Goal: Information Seeking & Learning: Understand process/instructions

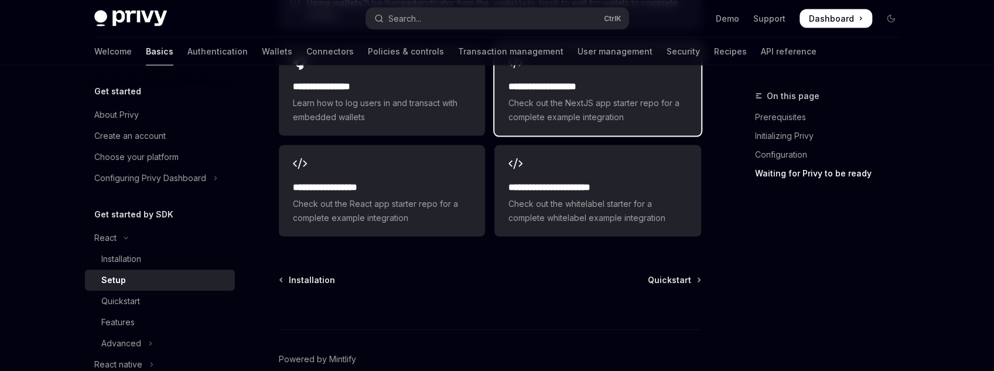
scroll to position [1510, 0]
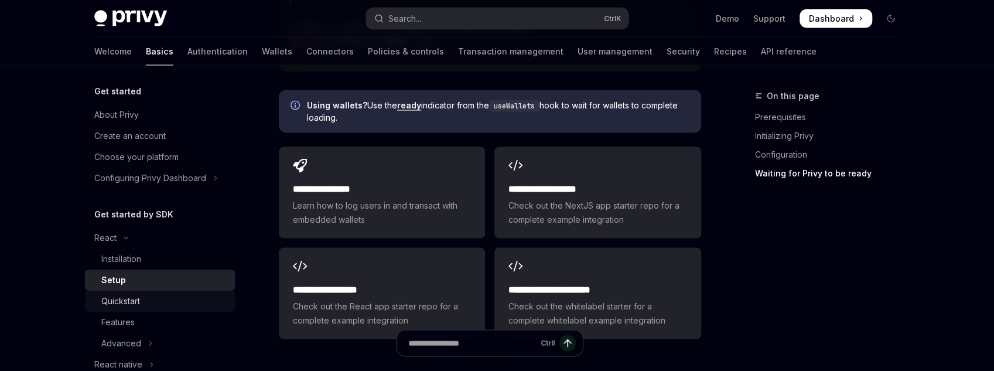
click at [135, 303] on div "Quickstart" at bounding box center [120, 301] width 39 height 14
type textarea "*"
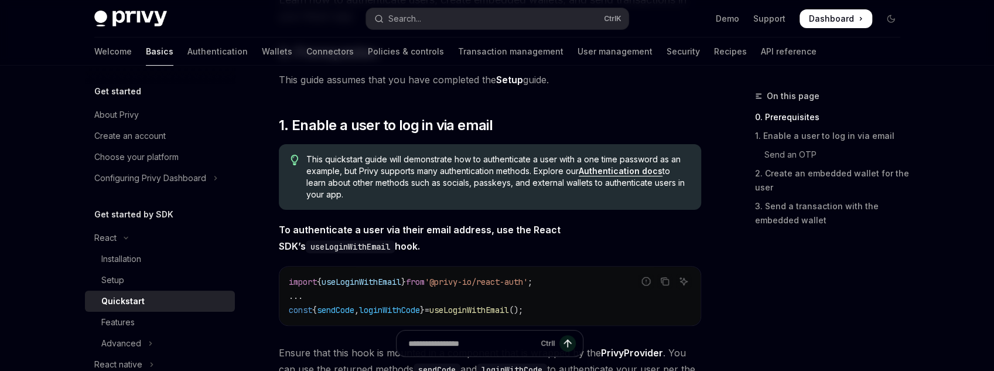
scroll to position [141, 0]
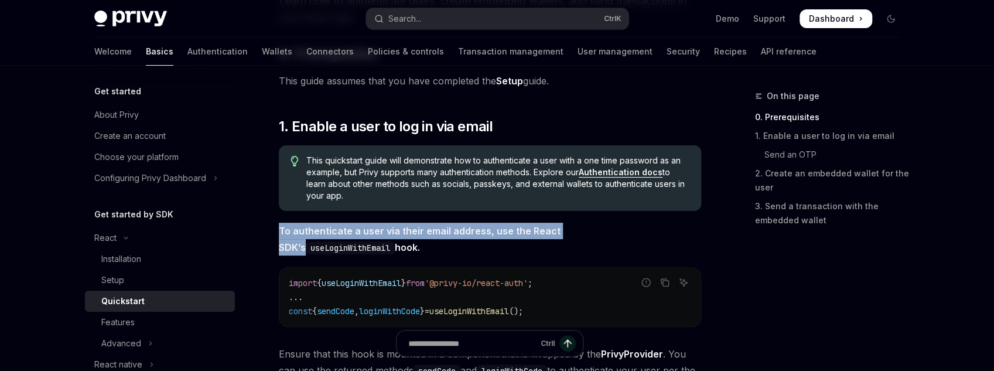
drag, startPoint x: 436, startPoint y: 221, endPoint x: 579, endPoint y: 237, distance: 144.4
click at [579, 237] on span "To authenticate a user via their email address, use the React SDK’s useLoginWit…" at bounding box center [490, 239] width 422 height 33
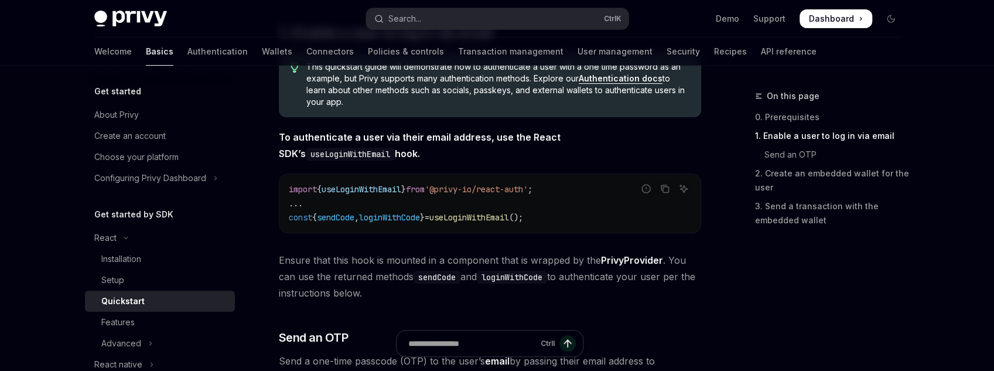
scroll to position [234, 0]
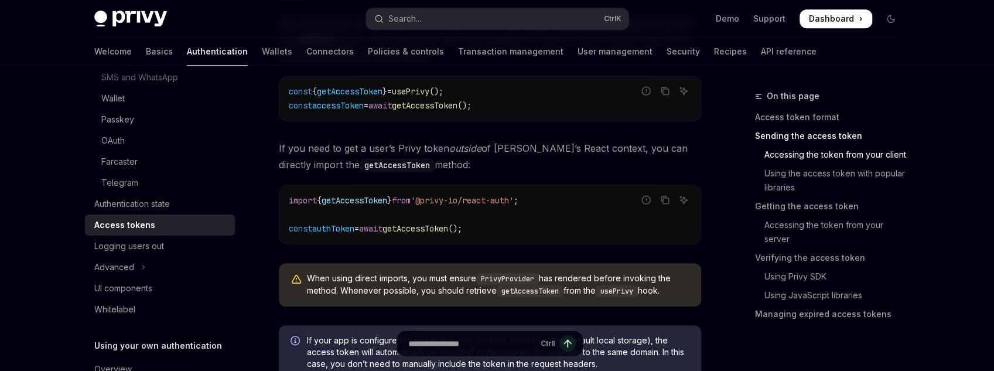
scroll to position [674, 0]
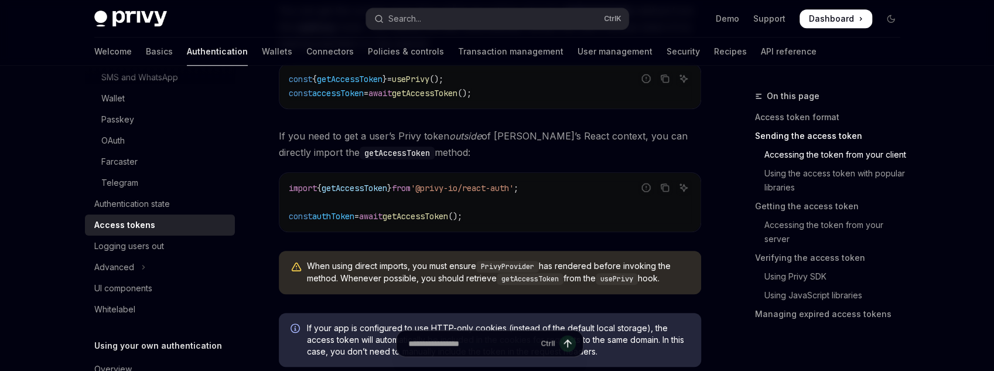
drag, startPoint x: 663, startPoint y: 286, endPoint x: 681, endPoint y: 275, distance: 21.8
click at [687, 244] on div "You can get the current user’s Privy token as a string using the getAccessToken…" at bounding box center [490, 152] width 422 height 301
click at [683, 286] on div "When using direct imports, you must ensure PrivyProvider has rendered before in…" at bounding box center [490, 272] width 422 height 43
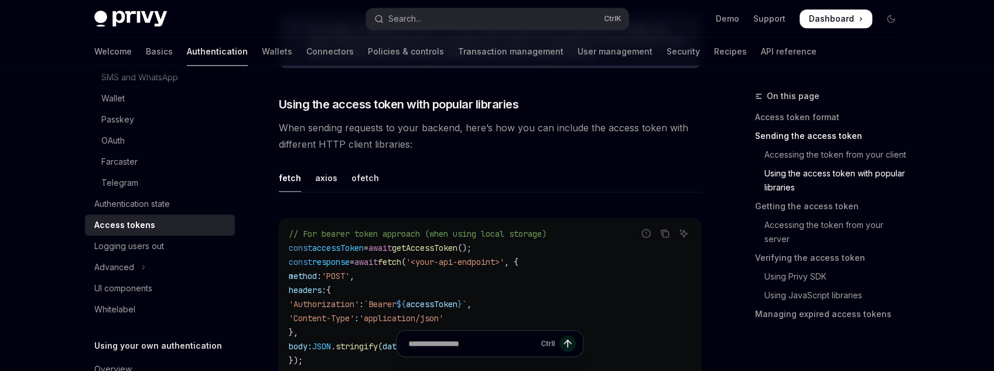
scroll to position [1002, 0]
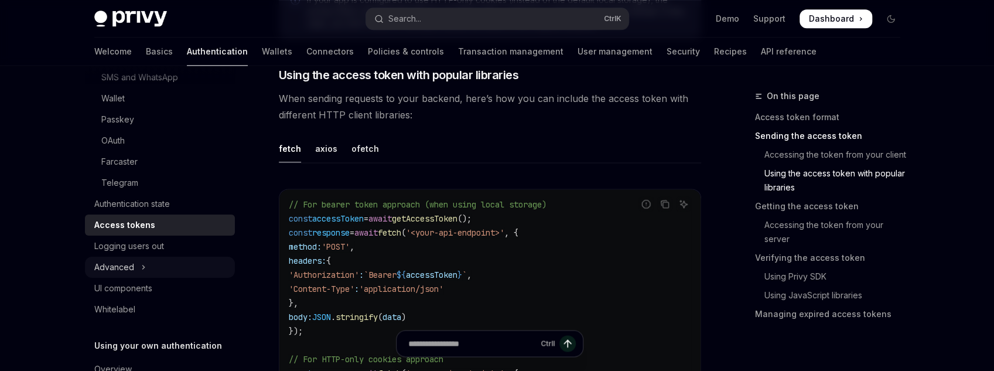
click at [131, 272] on div "Advanced" at bounding box center [114, 267] width 40 height 14
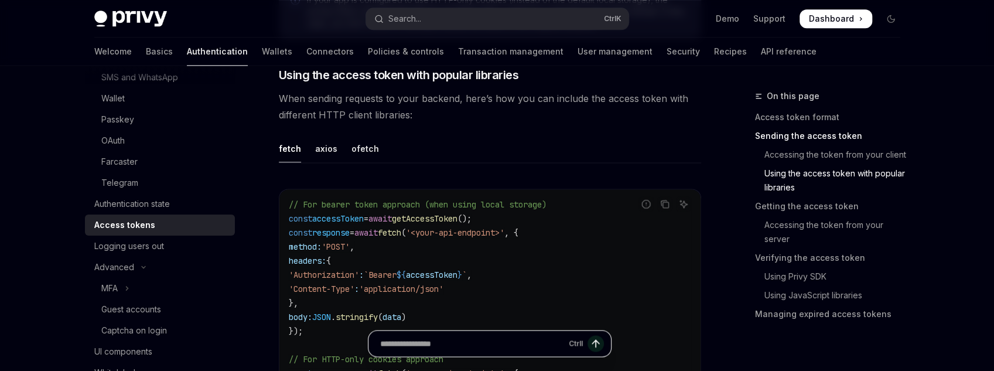
click at [485, 345] on input "Ask a question..." at bounding box center [472, 343] width 184 height 26
type input "*"
type input "**********"
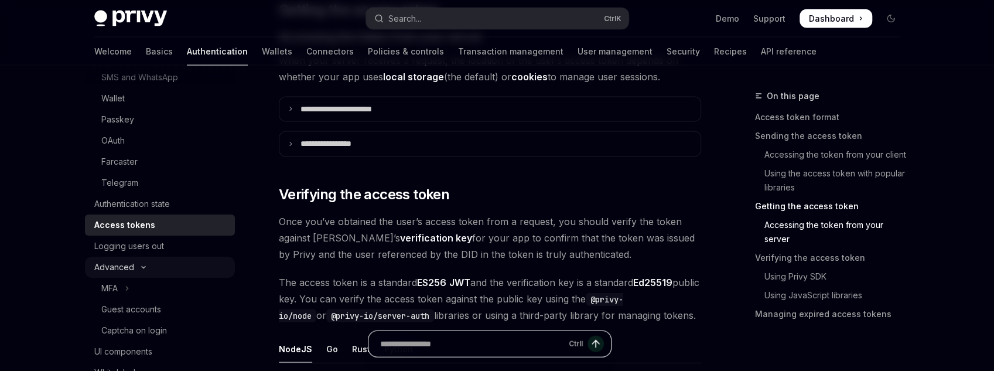
scroll to position [187, 0]
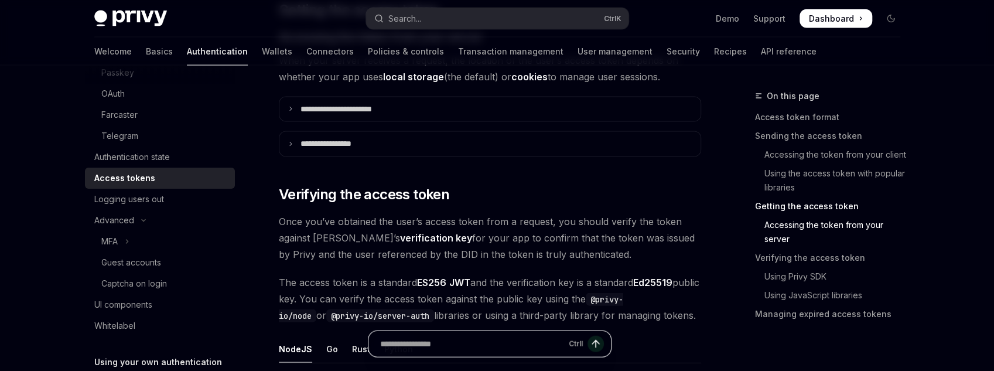
click at [428, 332] on input "Ask a question..." at bounding box center [472, 343] width 184 height 26
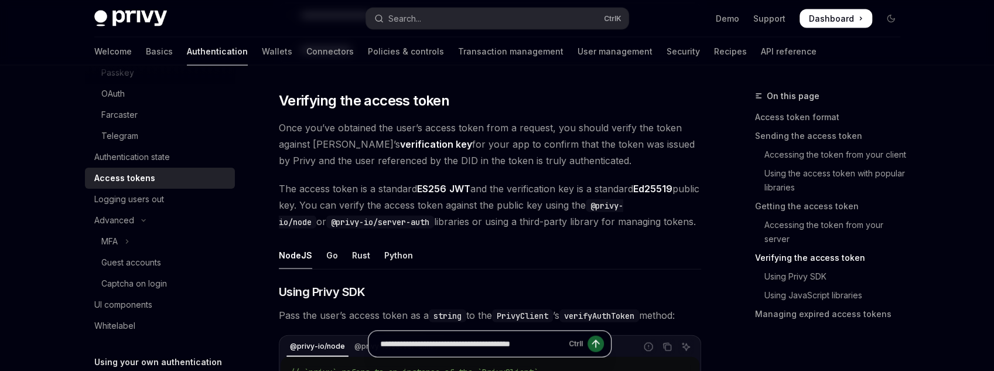
scroll to position [0, 0]
type input "**********"
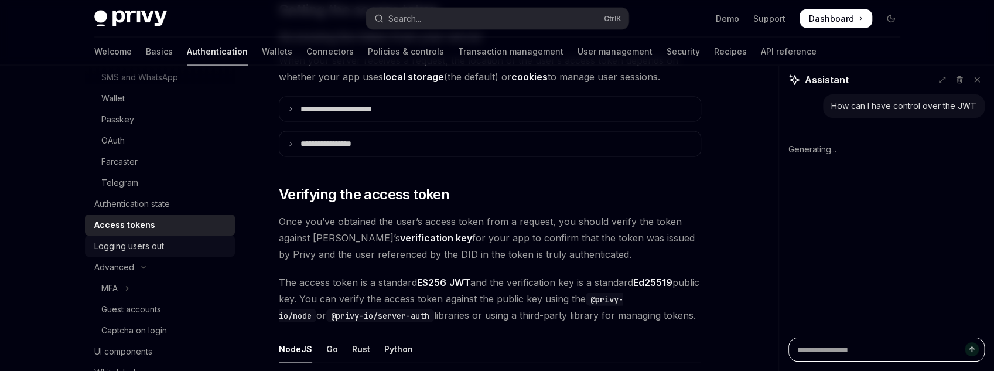
scroll to position [141, 0]
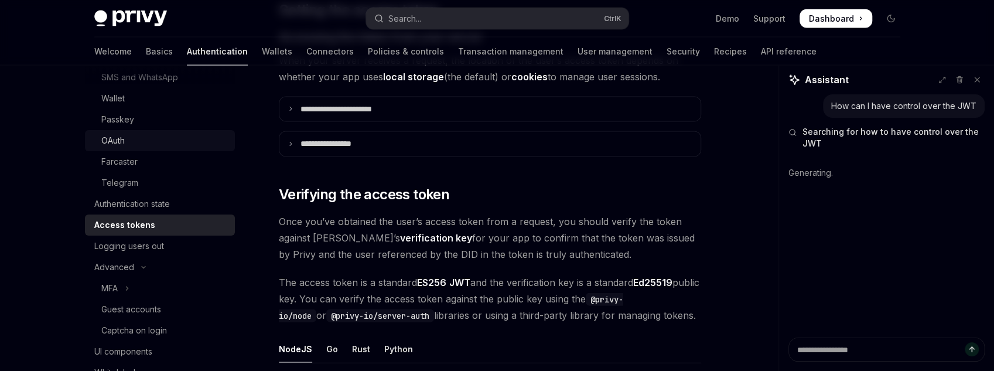
click at [176, 145] on div "OAuth" at bounding box center [164, 141] width 127 height 14
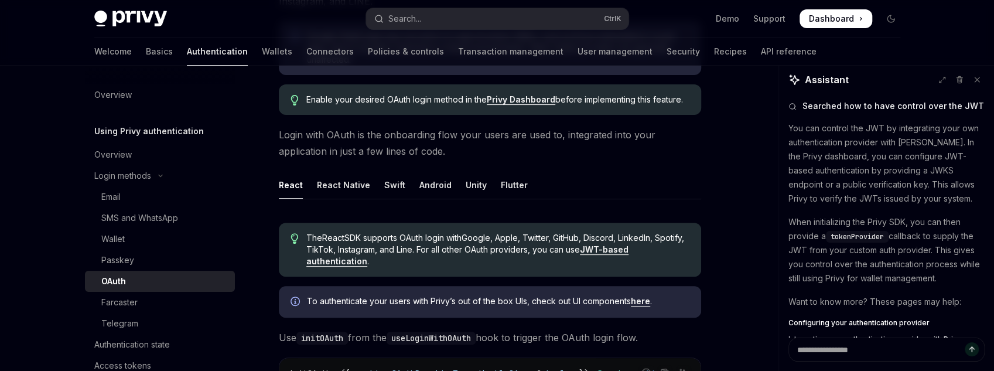
scroll to position [85, 0]
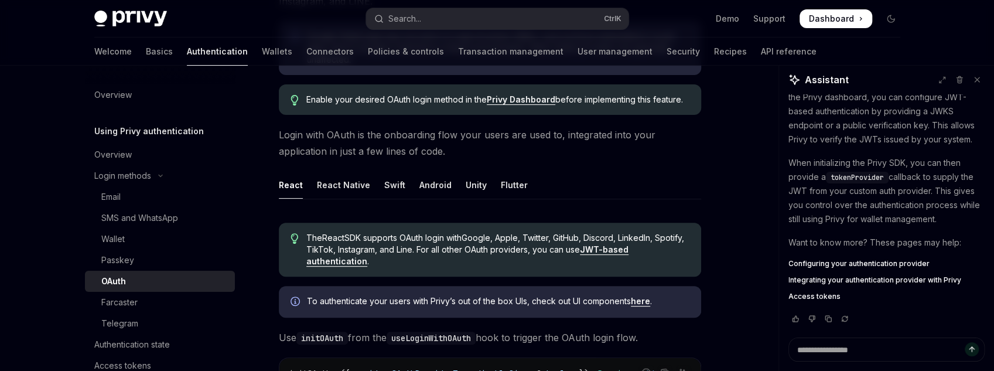
click at [844, 266] on span "Configuring your authentication provider" at bounding box center [859, 263] width 141 height 9
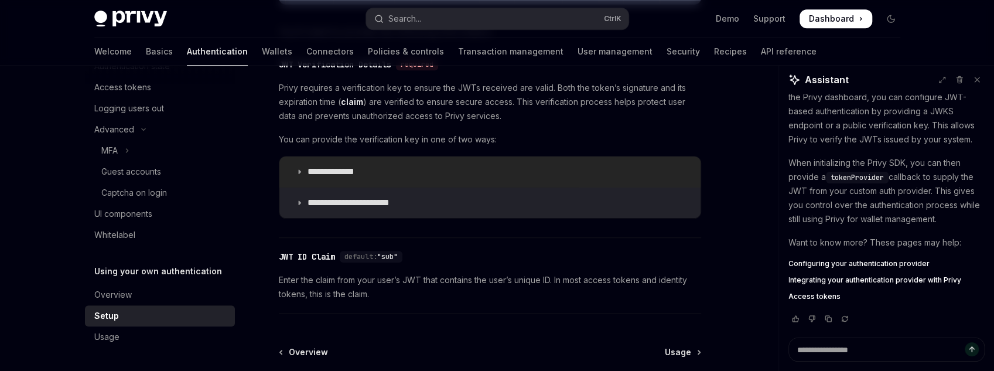
scroll to position [609, 0]
click at [316, 160] on summary "**********" at bounding box center [489, 171] width 421 height 30
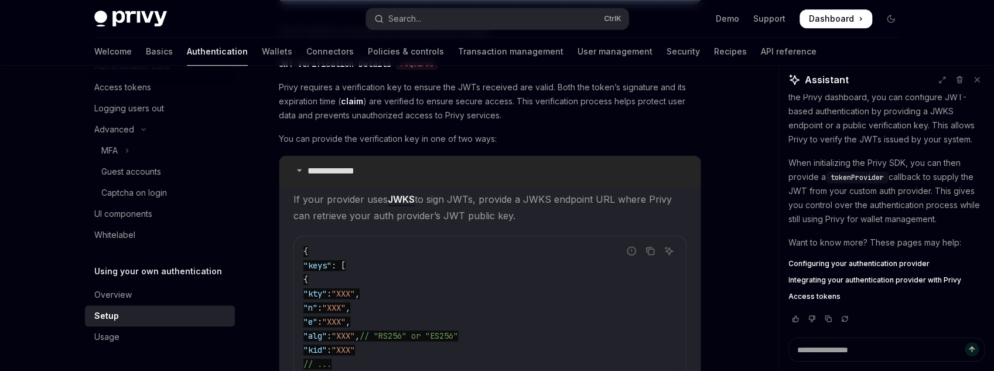
click at [319, 169] on p "**********" at bounding box center [343, 171] width 70 height 12
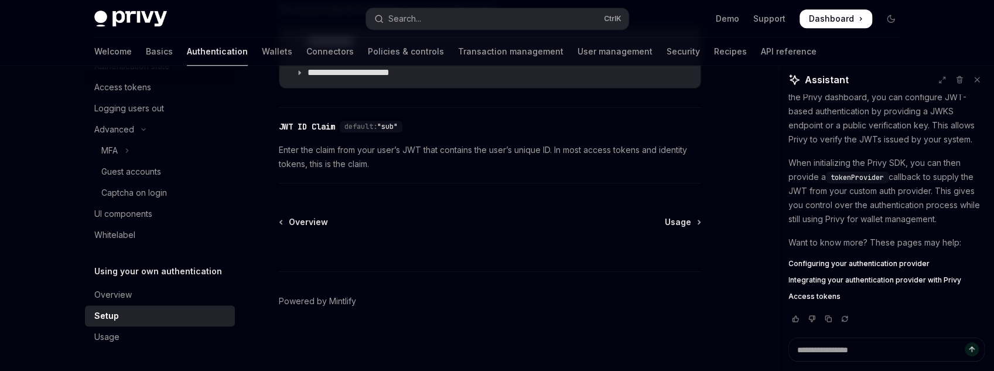
scroll to position [739, 0]
click at [981, 83] on button at bounding box center [977, 79] width 15 height 15
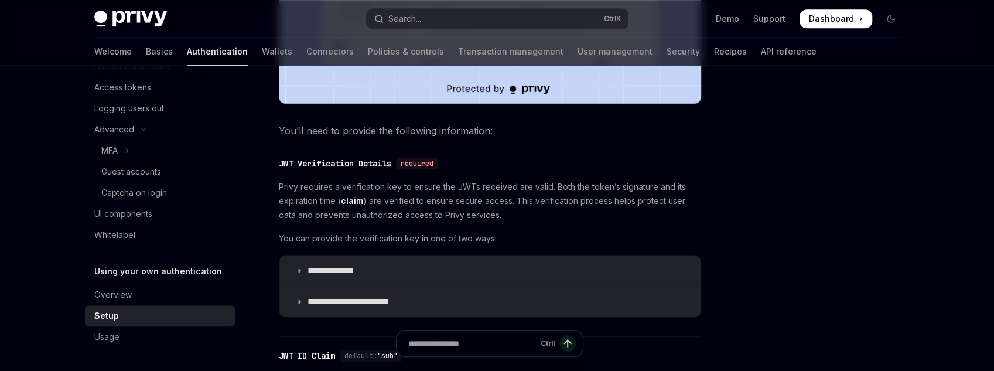
scroll to position [505, 0]
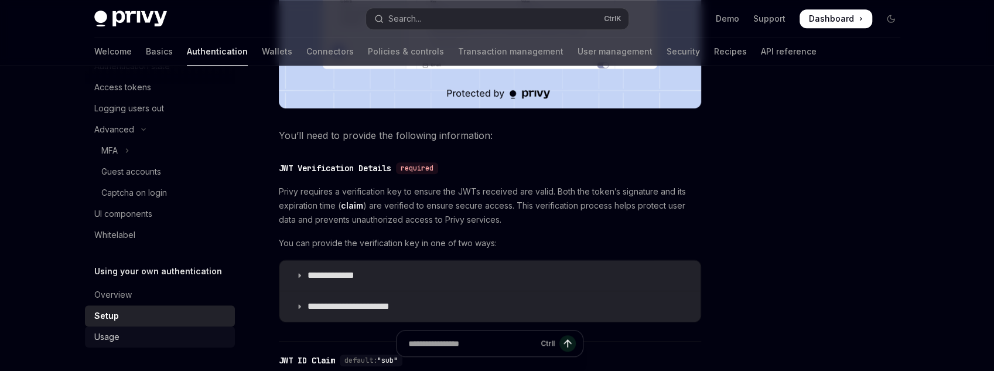
click at [133, 333] on div "Usage" at bounding box center [161, 337] width 134 height 14
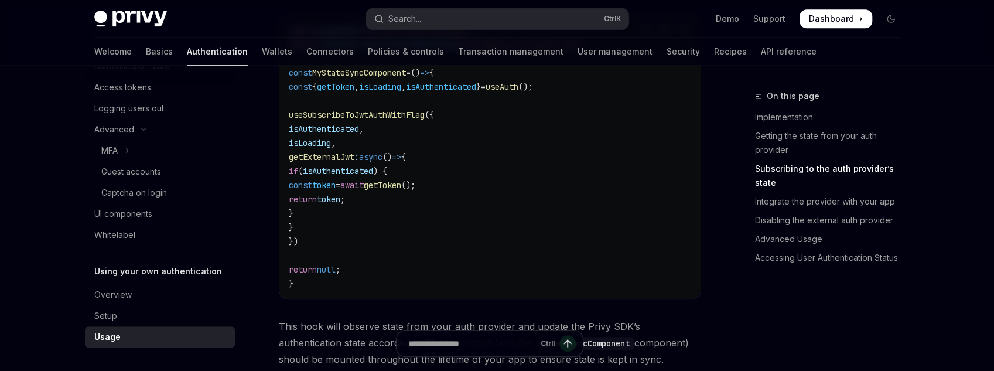
scroll to position [562, 0]
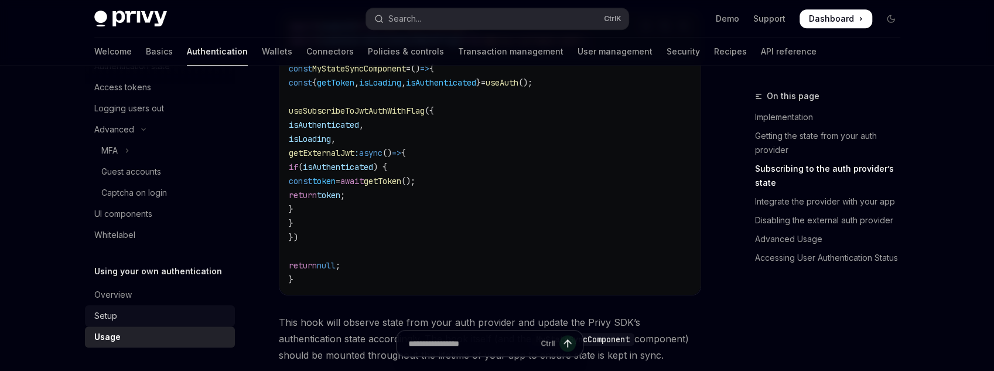
click at [151, 309] on div "Setup" at bounding box center [161, 316] width 134 height 14
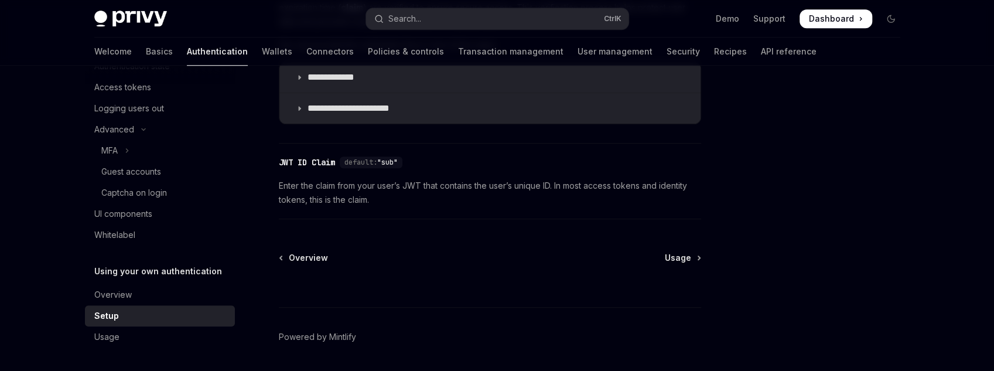
scroll to position [516, 0]
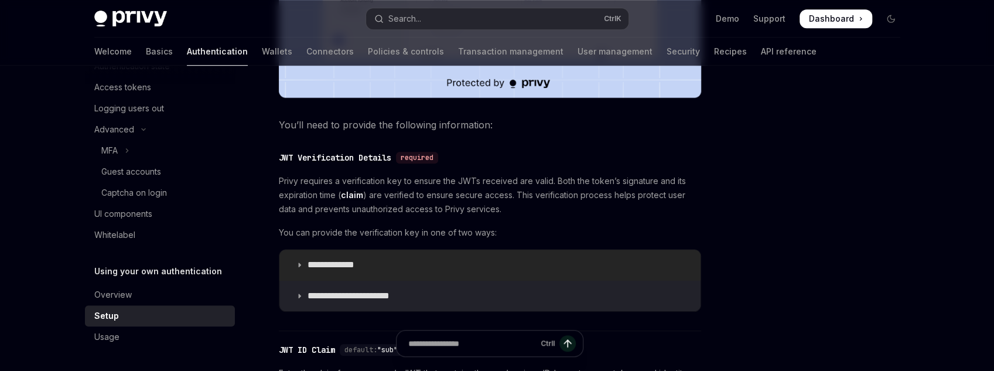
click at [327, 277] on summary "**********" at bounding box center [489, 265] width 421 height 30
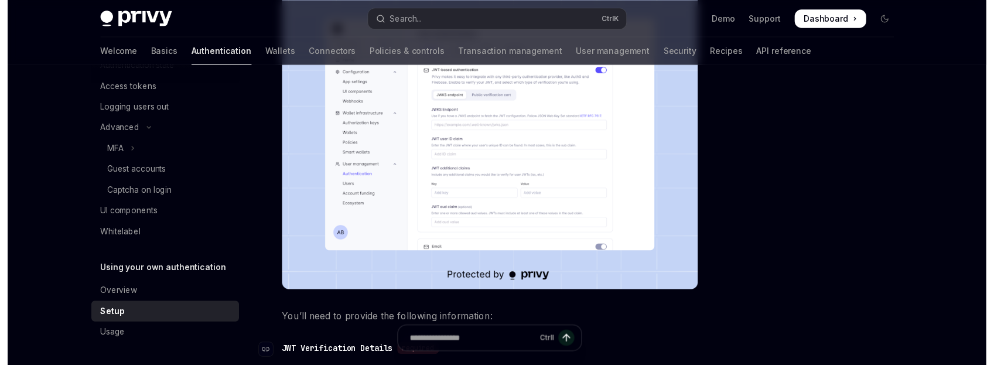
scroll to position [187, 0]
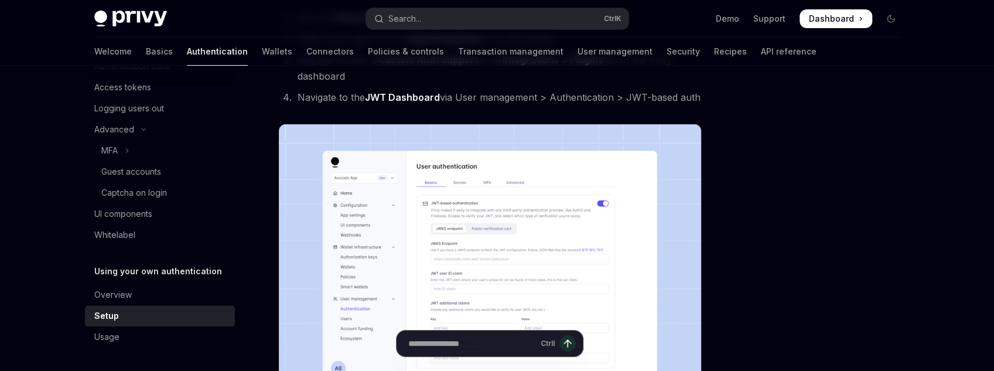
click at [410, 189] on img at bounding box center [490, 275] width 422 height 302
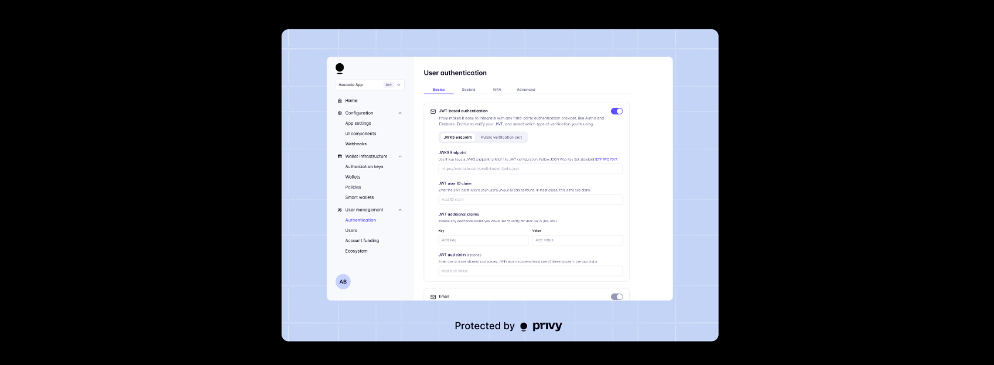
click at [457, 148] on img at bounding box center [499, 185] width 437 height 312
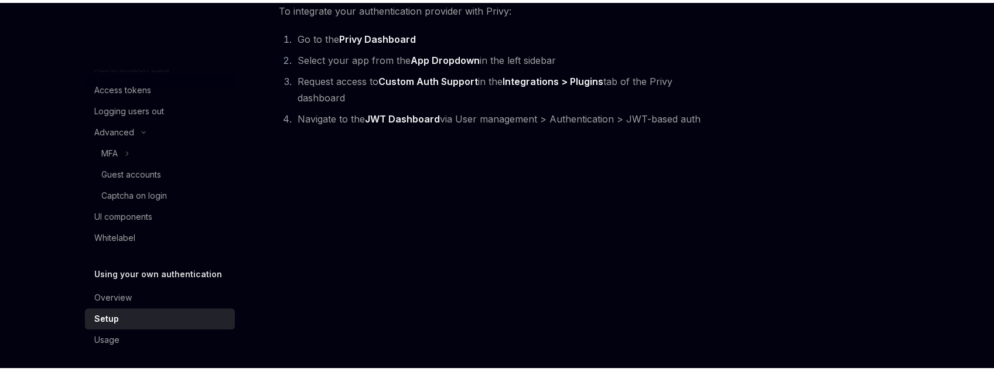
scroll to position [0, 0]
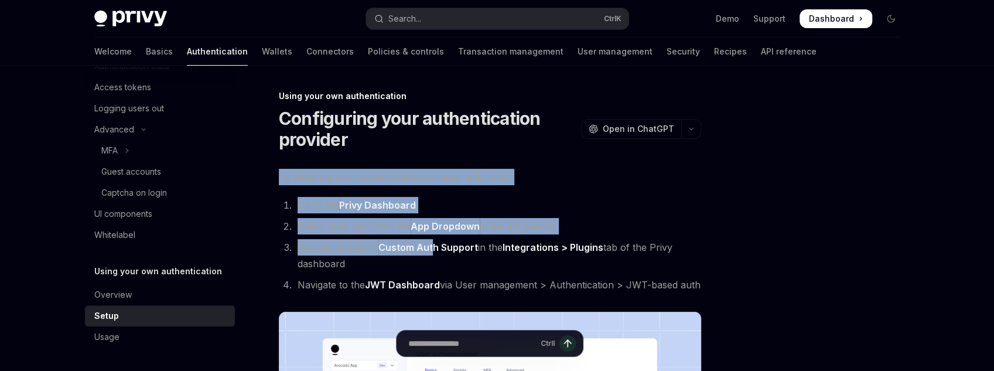
drag, startPoint x: 296, startPoint y: 177, endPoint x: 437, endPoint y: 241, distance: 154.4
click at [437, 241] on li "Request access to Custom Auth Support in the Integrations > Plugins tab of the …" at bounding box center [497, 255] width 407 height 33
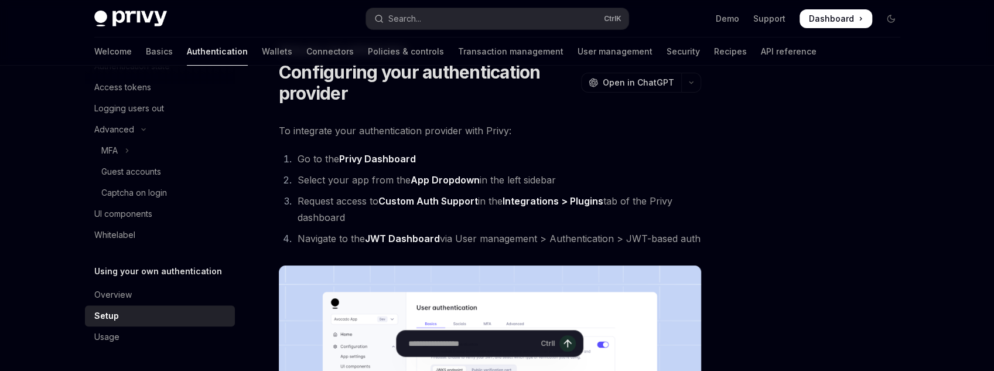
scroll to position [47, 0]
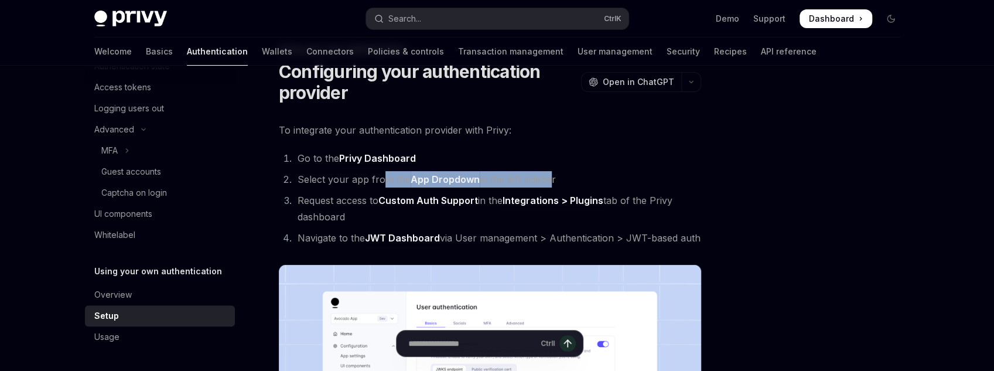
drag, startPoint x: 380, startPoint y: 179, endPoint x: 568, endPoint y: 178, distance: 188.1
click at [568, 178] on li "Select your app from the App Dropdown in the left sidebar" at bounding box center [497, 179] width 407 height 16
drag, startPoint x: 460, startPoint y: 196, endPoint x: 555, endPoint y: 200, distance: 95.6
click at [555, 200] on li "Request access to Custom Auth Support in the Integrations > Plugins tab of the …" at bounding box center [497, 208] width 407 height 33
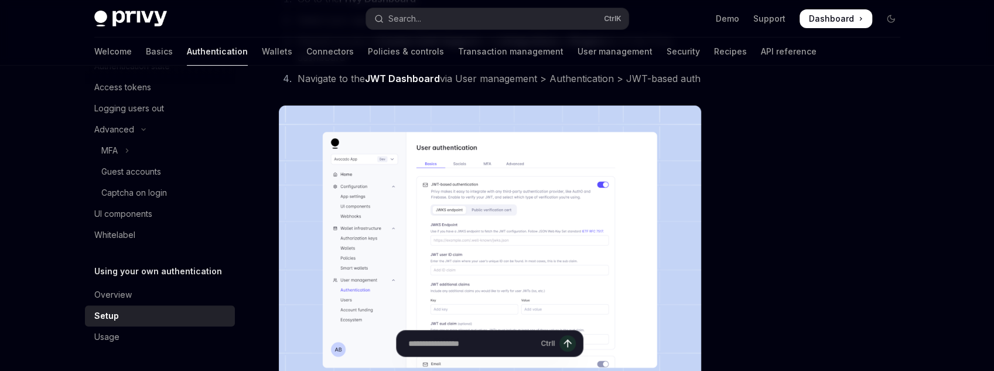
scroll to position [187, 0]
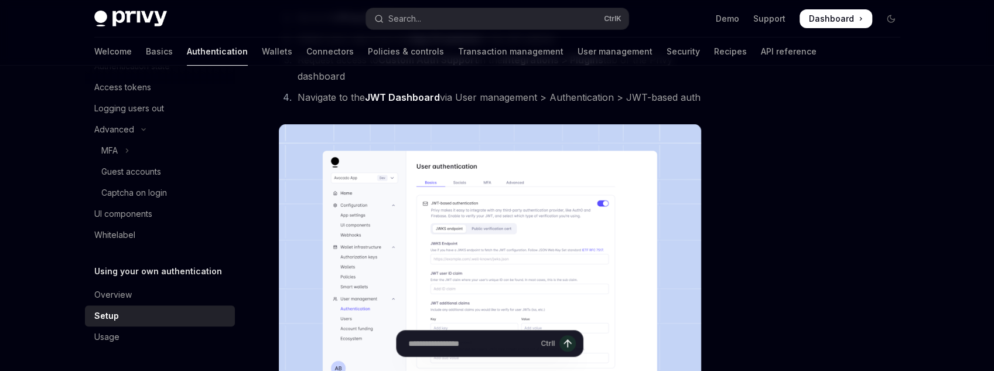
click at [421, 260] on img at bounding box center [490, 275] width 422 height 302
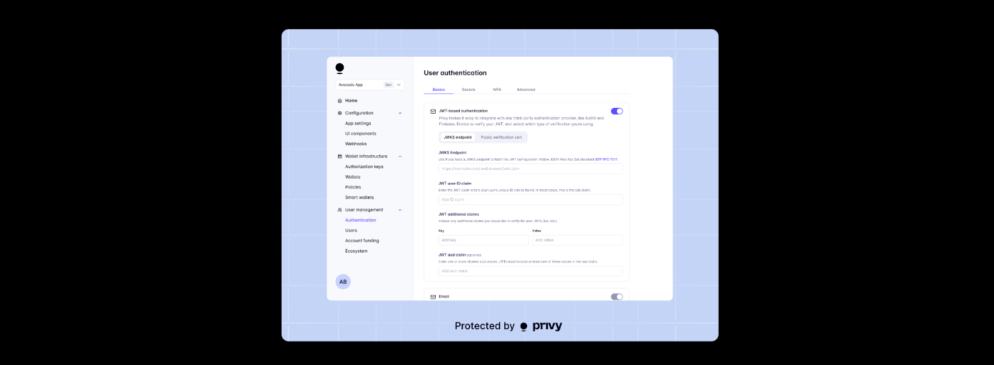
click at [625, 182] on img at bounding box center [499, 185] width 437 height 312
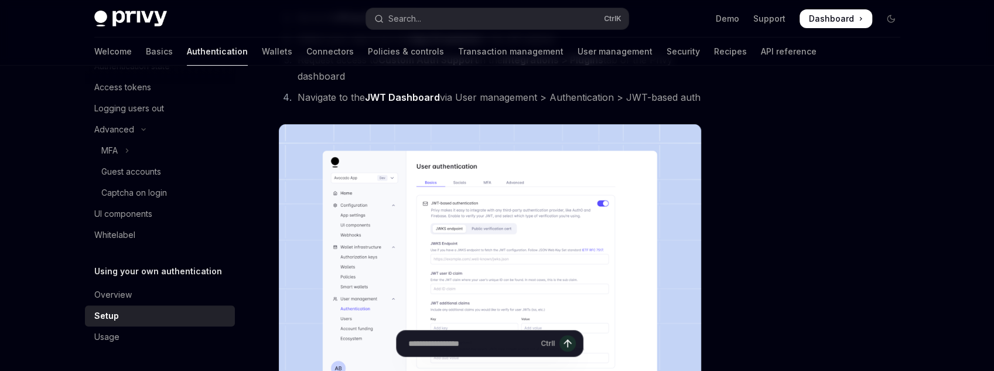
click at [845, 219] on div at bounding box center [821, 230] width 178 height 282
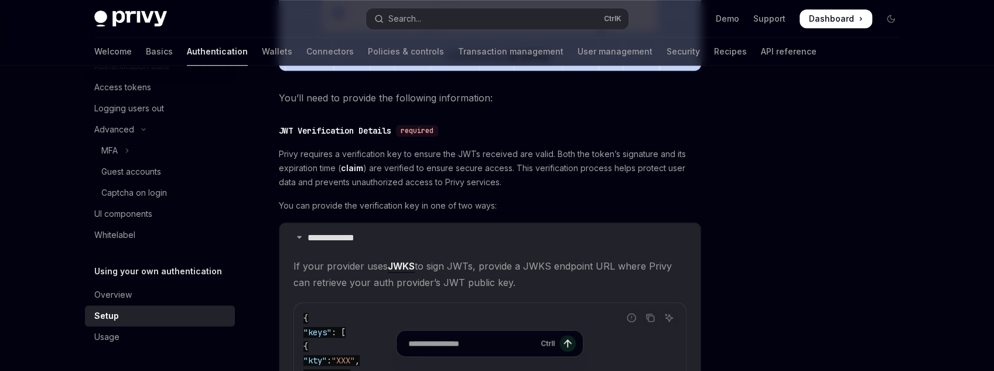
scroll to position [703, 0]
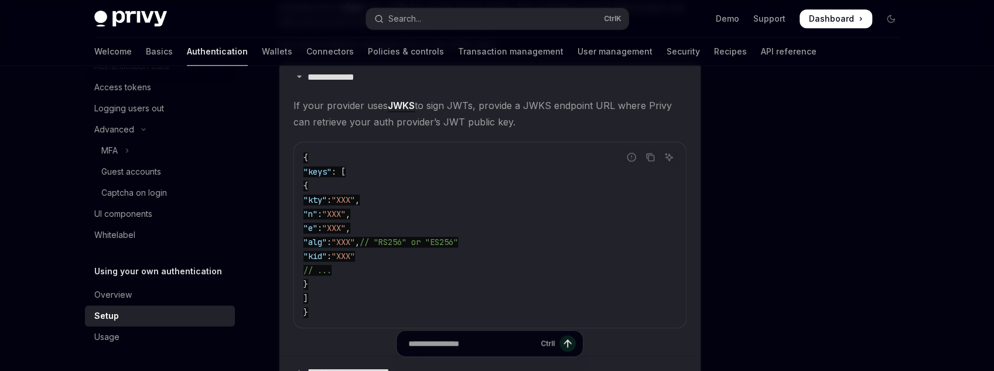
click at [327, 254] on span ""kid"" at bounding box center [315, 256] width 23 height 11
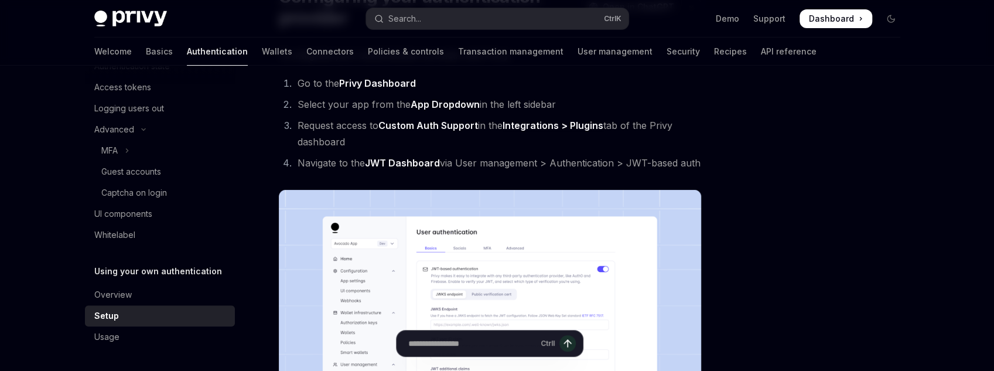
scroll to position [0, 0]
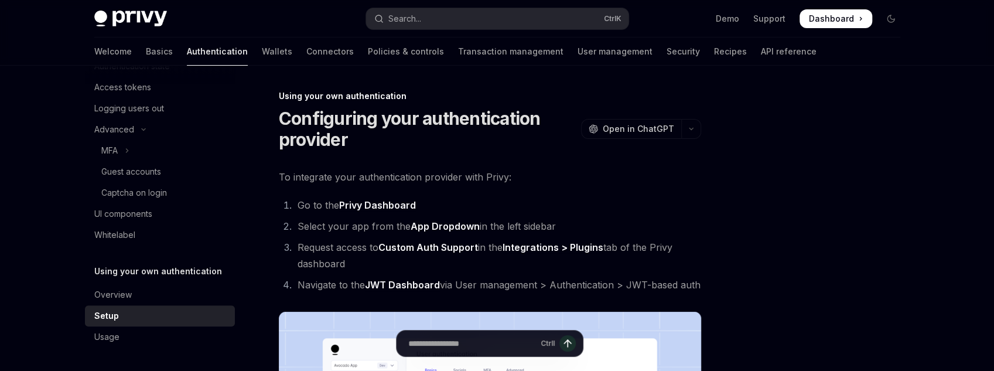
click at [784, 279] on div at bounding box center [821, 230] width 178 height 282
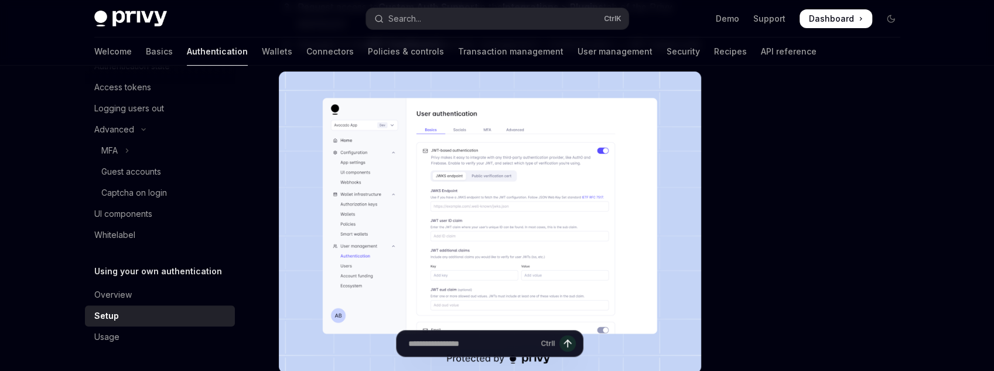
scroll to position [141, 0]
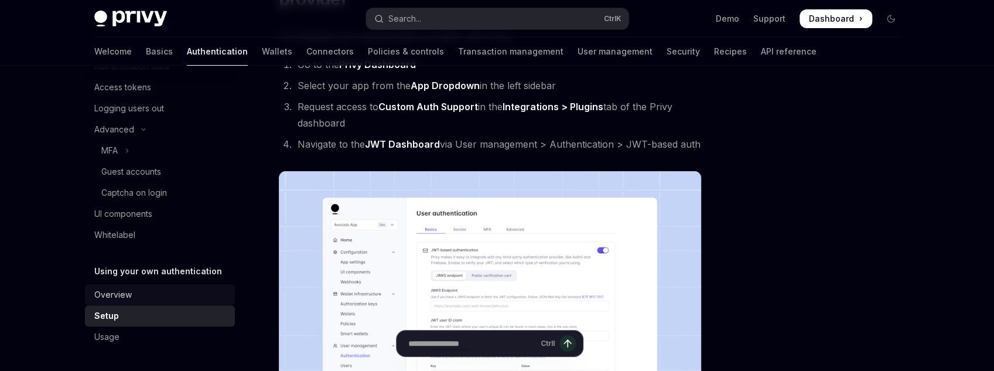
click at [132, 299] on div "Overview" at bounding box center [161, 295] width 134 height 14
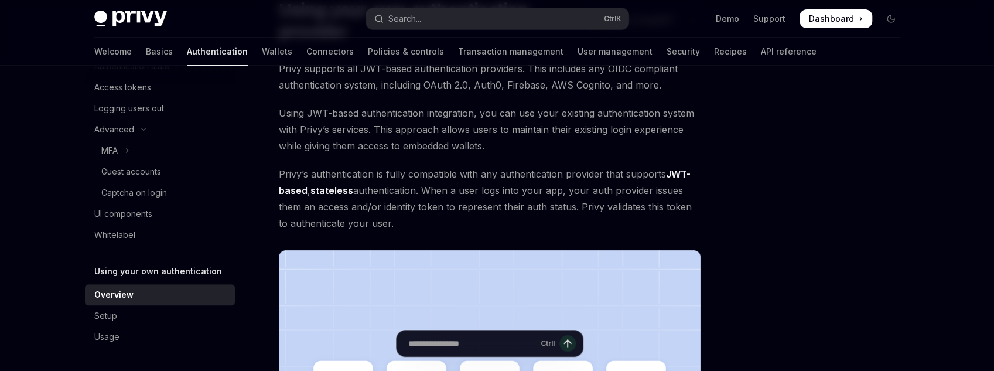
scroll to position [9, 0]
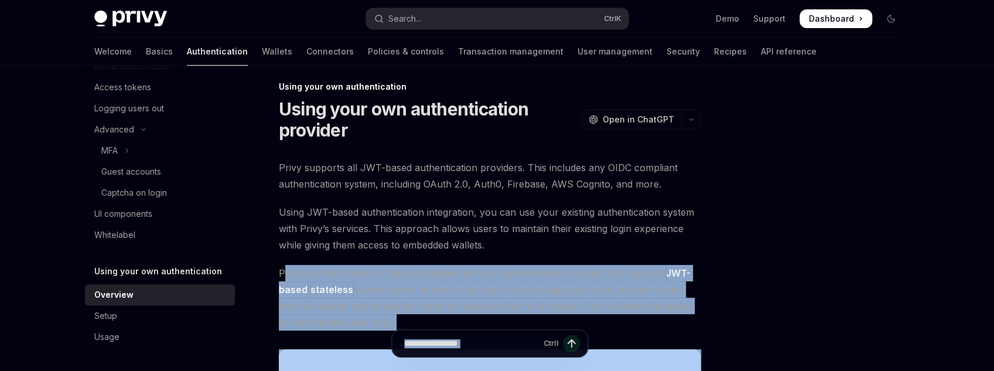
drag, startPoint x: 307, startPoint y: 267, endPoint x: 578, endPoint y: 339, distance: 280.0
click at [538, 266] on span "Privy’s authentication is fully compatible with any authentication provider tha…" at bounding box center [490, 298] width 422 height 66
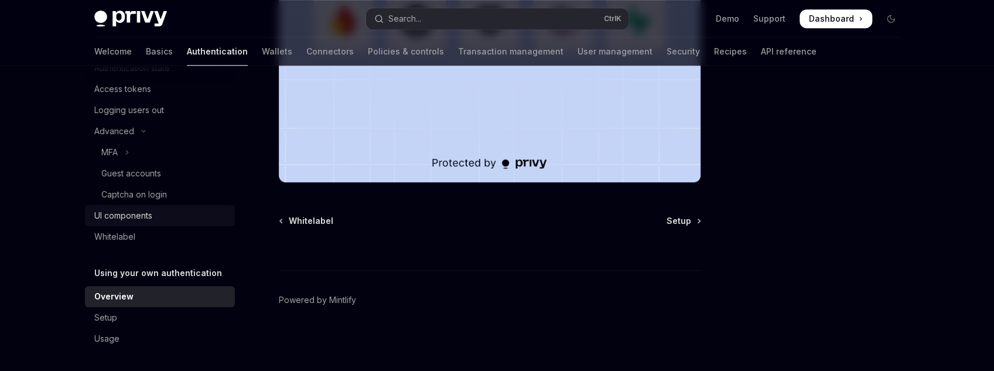
scroll to position [278, 0]
click at [127, 314] on div "Setup" at bounding box center [161, 316] width 134 height 14
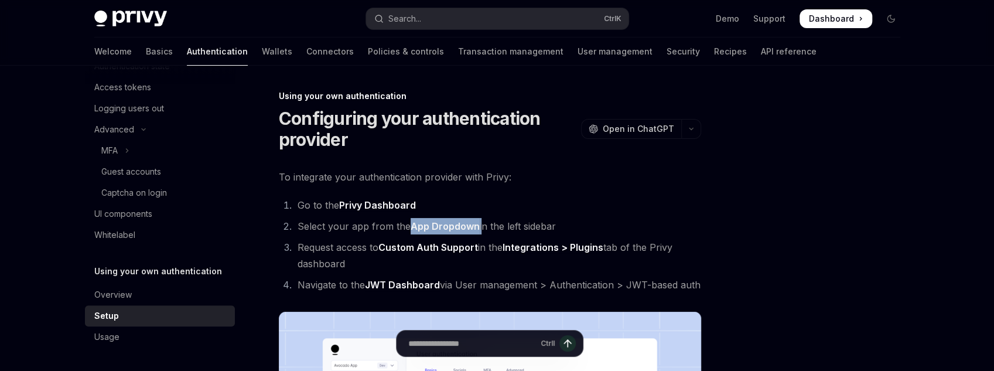
drag, startPoint x: 414, startPoint y: 227, endPoint x: 480, endPoint y: 231, distance: 65.8
click at [480, 231] on li "Select your app from the App Dropdown in the left sidebar" at bounding box center [497, 226] width 407 height 16
click at [330, 228] on li "Select your app from the App Dropdown in the left sidebar" at bounding box center [497, 226] width 407 height 16
drag, startPoint x: 294, startPoint y: 221, endPoint x: 535, endPoint y: 229, distance: 241.5
click at [532, 229] on li "Select your app from the App Dropdown in the left sidebar" at bounding box center [497, 226] width 407 height 16
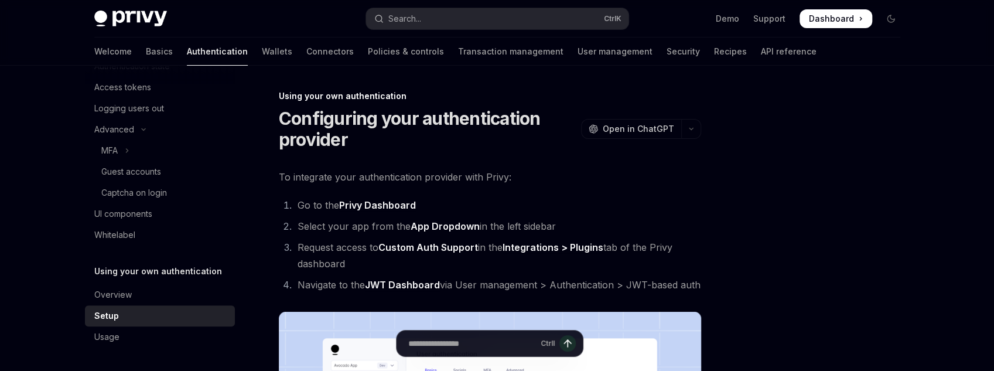
click at [535, 229] on li "Select your app from the App Dropdown in the left sidebar" at bounding box center [497, 226] width 407 height 16
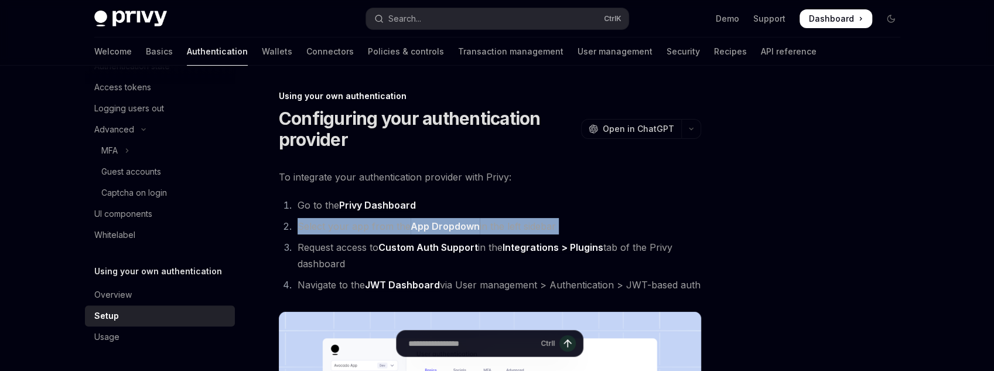
click at [535, 229] on li "Select your app from the App Dropdown in the left sidebar" at bounding box center [497, 226] width 407 height 16
click at [699, 123] on button "button" at bounding box center [691, 129] width 20 height 20
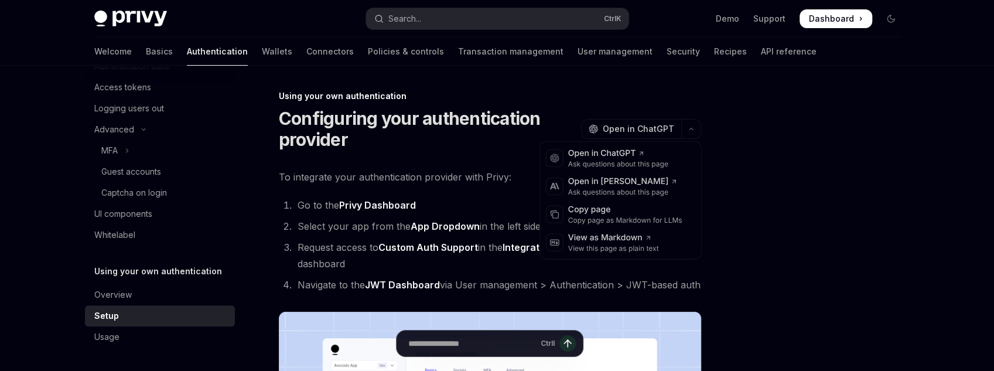
click at [798, 154] on div at bounding box center [821, 230] width 178 height 282
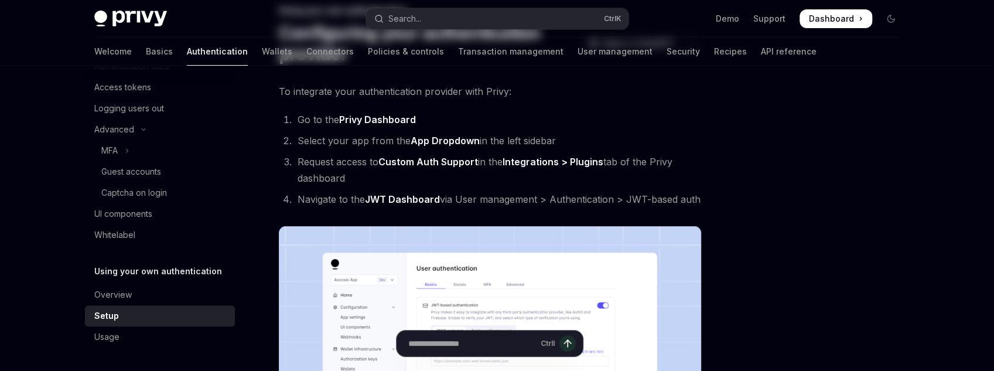
scroll to position [94, 0]
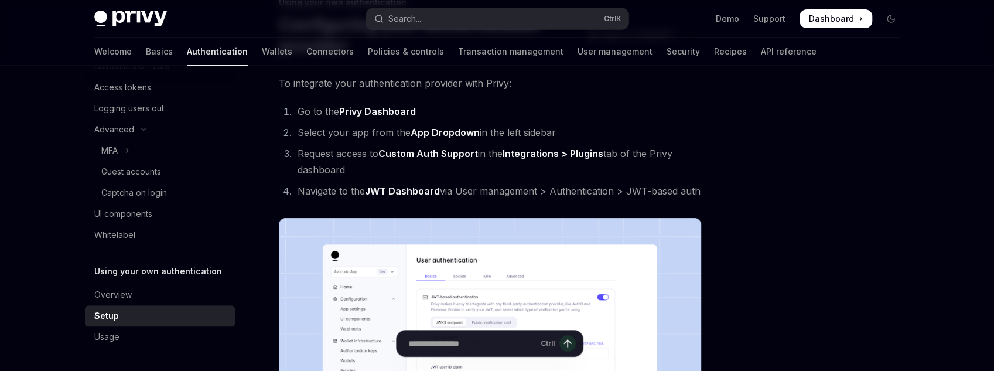
click at [306, 152] on li "Request access to Custom Auth Support in the Integrations > Plugins tab of the …" at bounding box center [497, 161] width 407 height 33
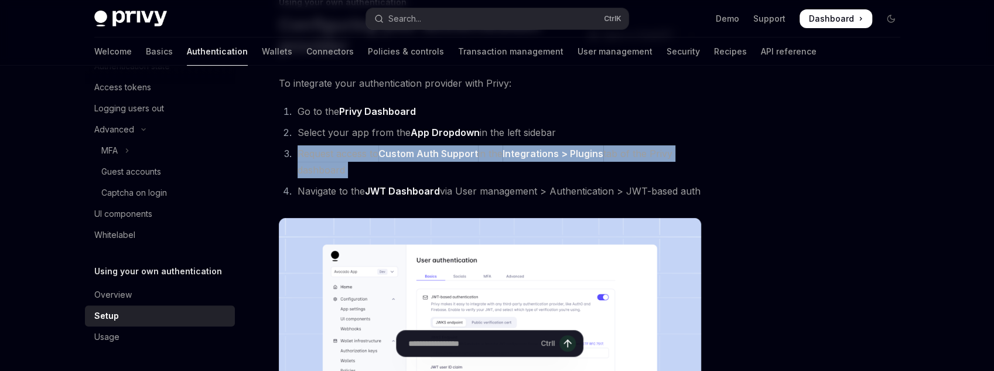
click at [306, 152] on li "Request access to Custom Auth Support in the Integrations > Plugins tab of the …" at bounding box center [497, 161] width 407 height 33
click at [350, 151] on li "Request access to Custom Auth Support in the Integrations > Plugins tab of the …" at bounding box center [497, 161] width 407 height 33
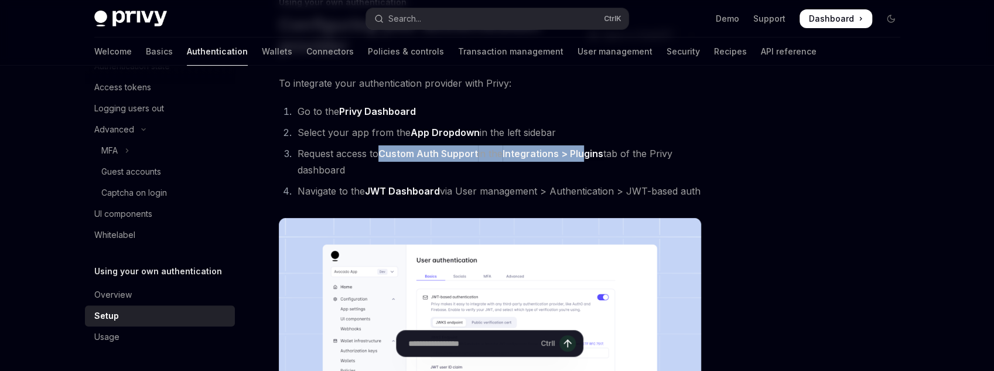
drag, startPoint x: 495, startPoint y: 153, endPoint x: 587, endPoint y: 159, distance: 92.2
click at [587, 159] on li "Request access to Custom Auth Support in the Integrations > Plugins tab of the …" at bounding box center [497, 161] width 407 height 33
click at [587, 159] on link "Integrations > Plugins" at bounding box center [553, 154] width 101 height 12
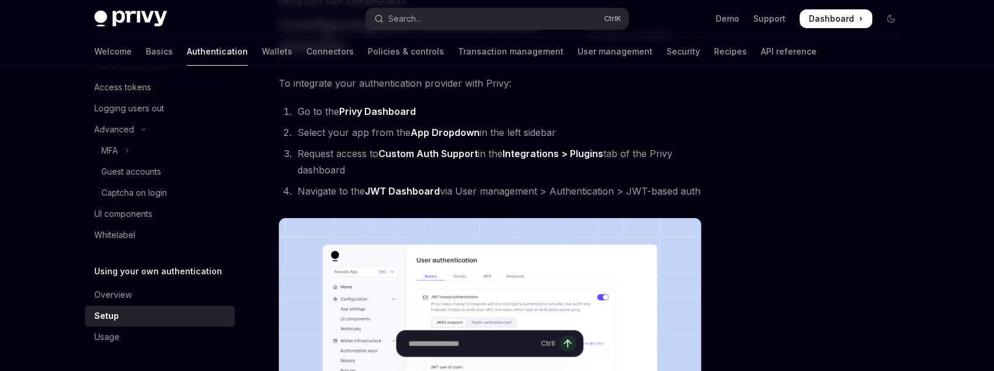
click at [566, 171] on li "Request access to Custom Auth Support in the Integrations > Plugins tab of the …" at bounding box center [497, 161] width 407 height 33
drag, startPoint x: 752, startPoint y: 195, endPoint x: 707, endPoint y: 197, distance: 45.8
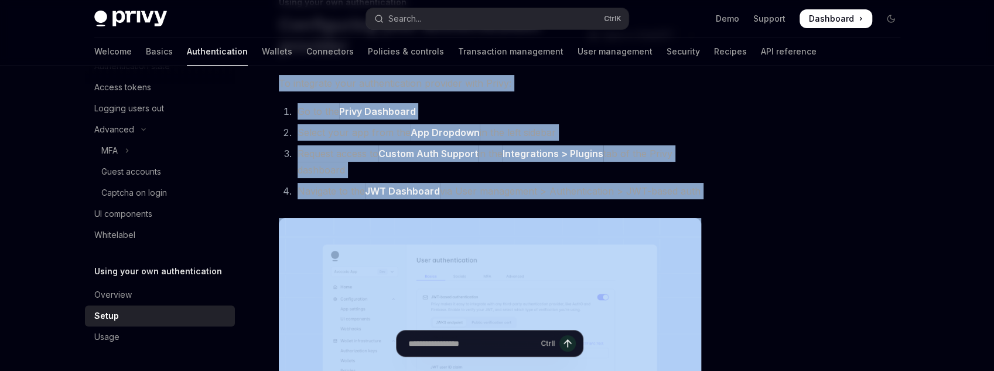
drag, startPoint x: 707, startPoint y: 197, endPoint x: 277, endPoint y: 90, distance: 442.5
click at [510, 179] on ol "Go to the Privy Dashboard Select your app from the App Dropdown in the left sid…" at bounding box center [490, 151] width 422 height 96
click at [610, 193] on li "Navigate to the JWT Dashboard via User management > Authentication > JWT-based …" at bounding box center [497, 191] width 407 height 16
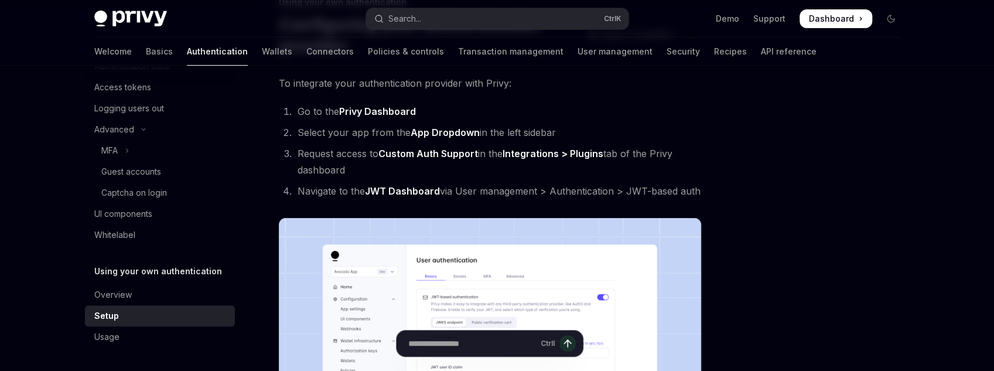
drag, startPoint x: 517, startPoint y: 152, endPoint x: 493, endPoint y: 141, distance: 27.0
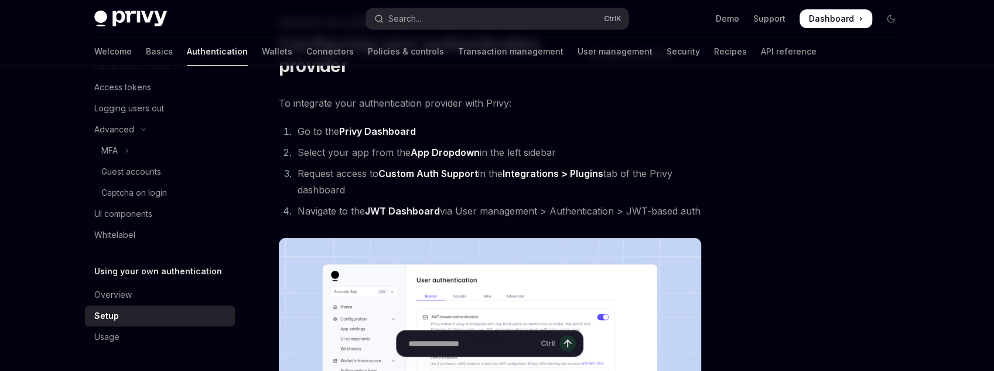
scroll to position [47, 0]
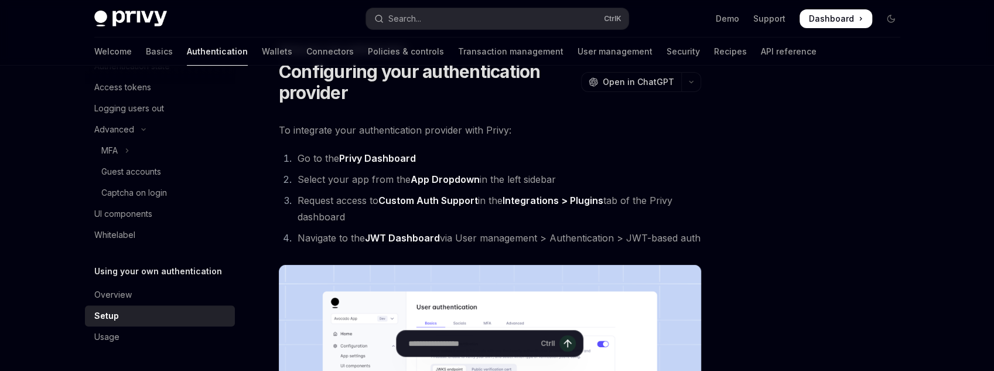
click at [383, 236] on link "JWT Dashboard" at bounding box center [402, 238] width 75 height 12
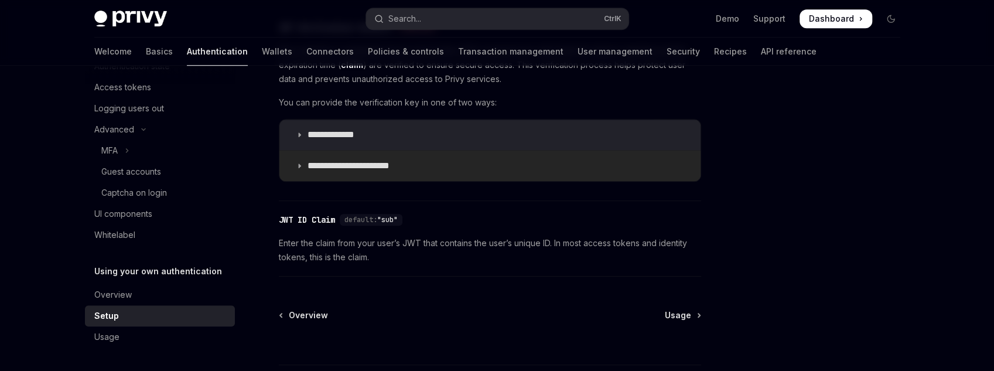
scroll to position [646, 0]
click at [338, 134] on p "**********" at bounding box center [343, 135] width 70 height 12
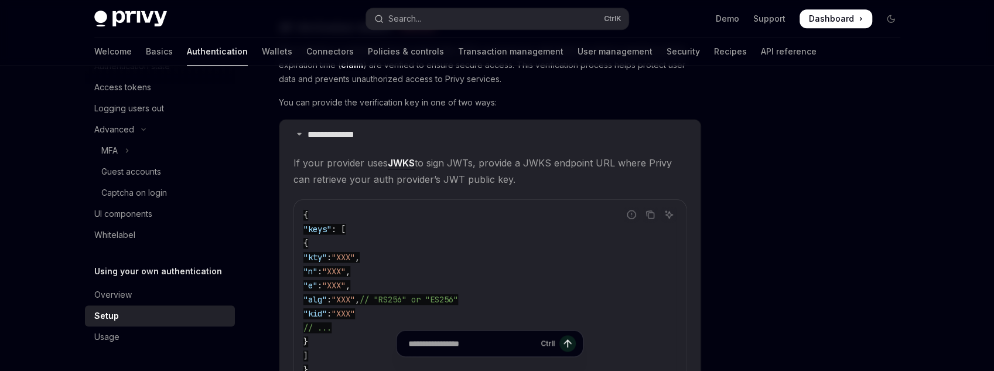
click at [543, 163] on span "If your provider uses JWKS to sign JWTs, provide a JWKS endpoint URL where Priv…" at bounding box center [490, 171] width 393 height 33
copy span "JWKS"
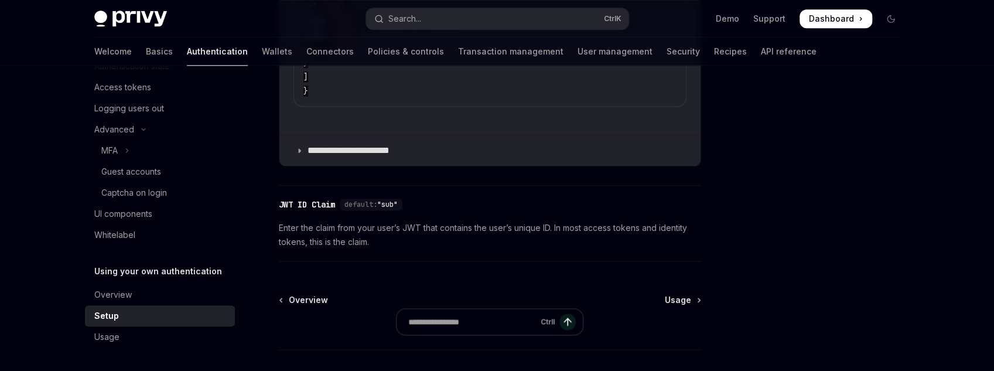
scroll to position [1003, 0]
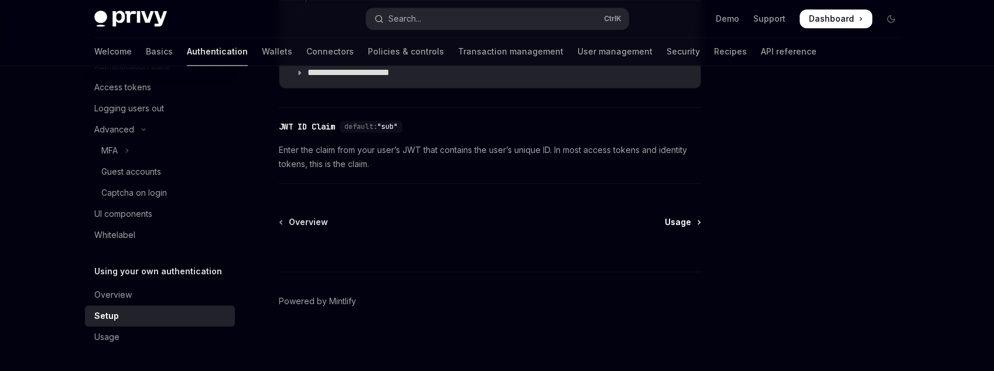
click at [687, 219] on span "Usage" at bounding box center [678, 222] width 26 height 12
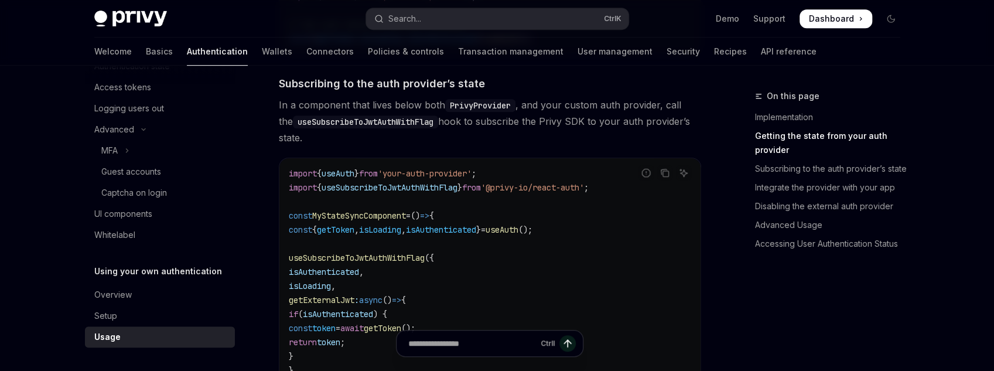
scroll to position [422, 0]
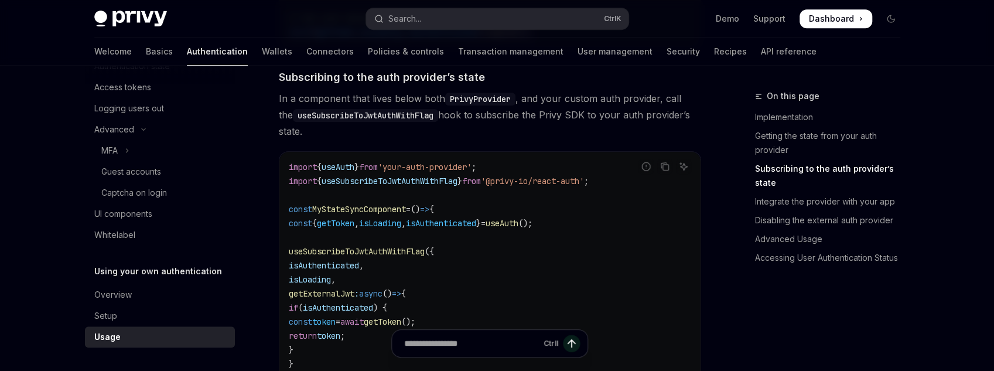
click at [492, 352] on div "Ctrl I" at bounding box center [489, 343] width 197 height 28
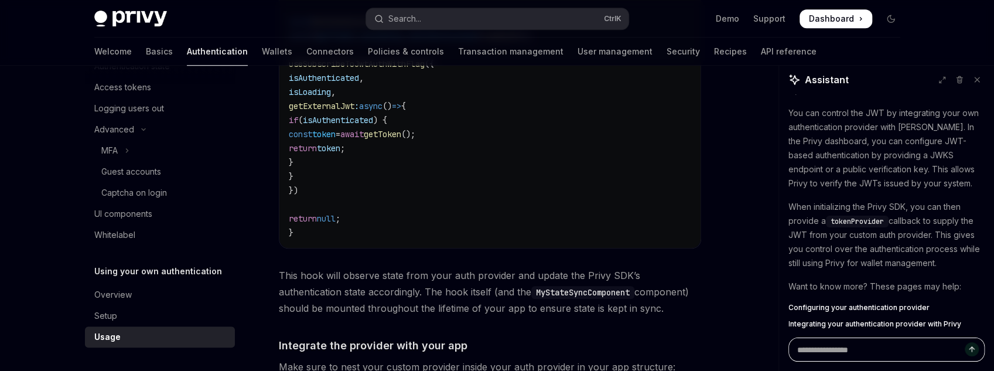
scroll to position [85, 0]
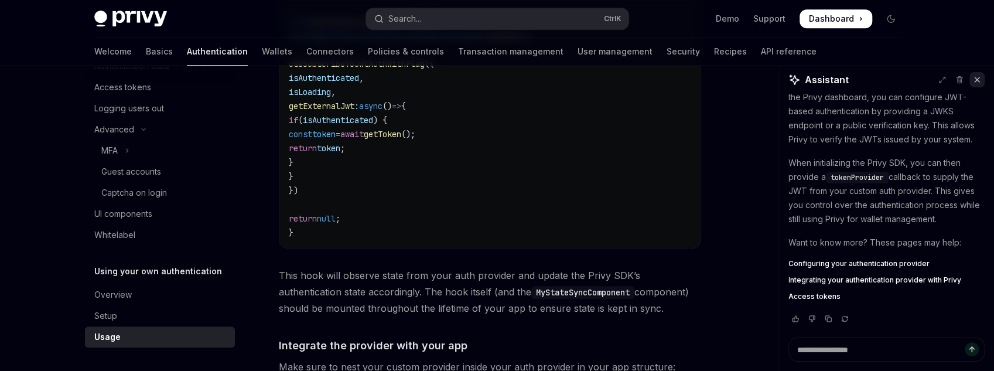
click at [977, 79] on icon at bounding box center [977, 80] width 8 height 8
type textarea "*"
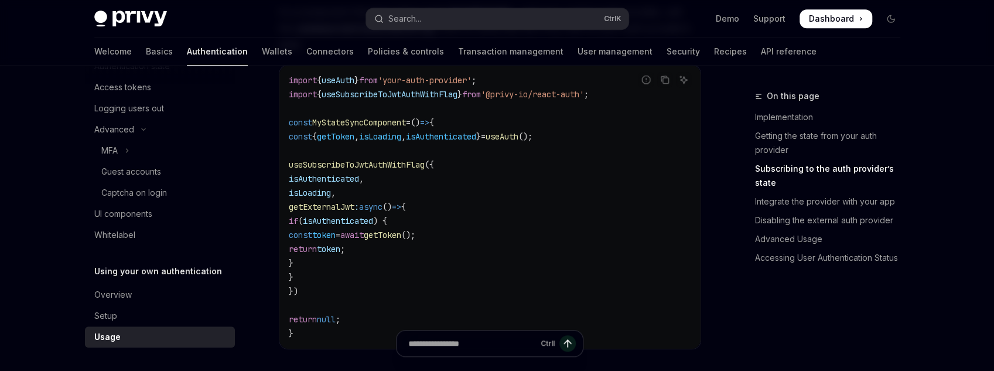
scroll to position [516, 0]
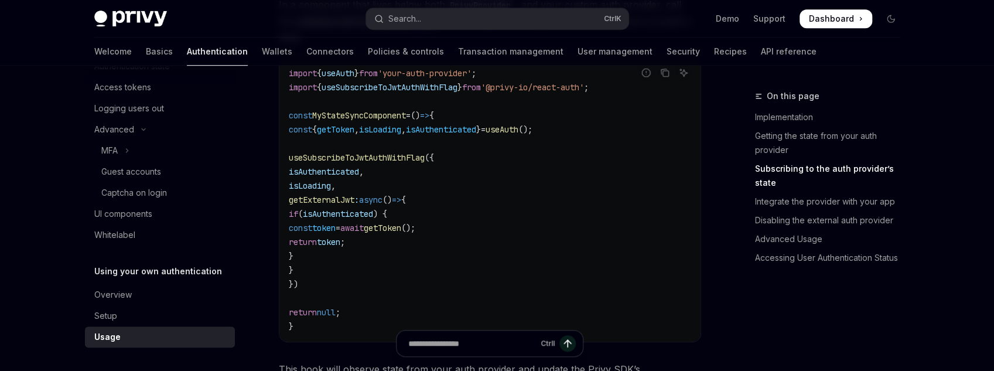
click at [381, 158] on span "useSubscribeToJwtAuthWithFlag" at bounding box center [357, 157] width 136 height 11
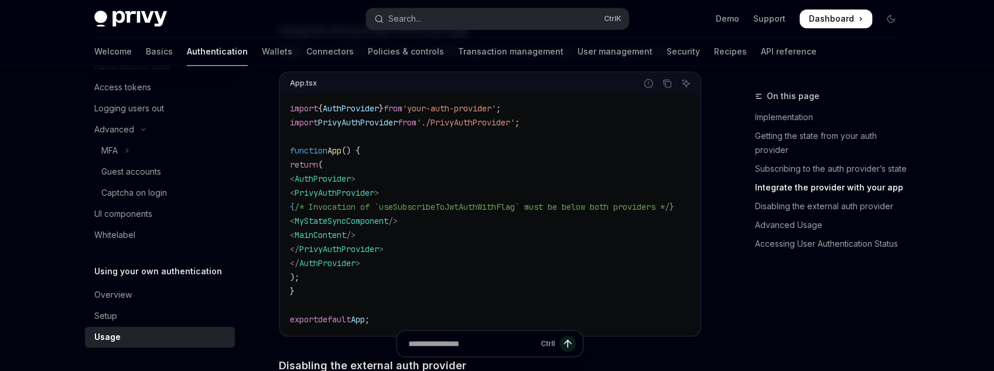
scroll to position [937, 0]
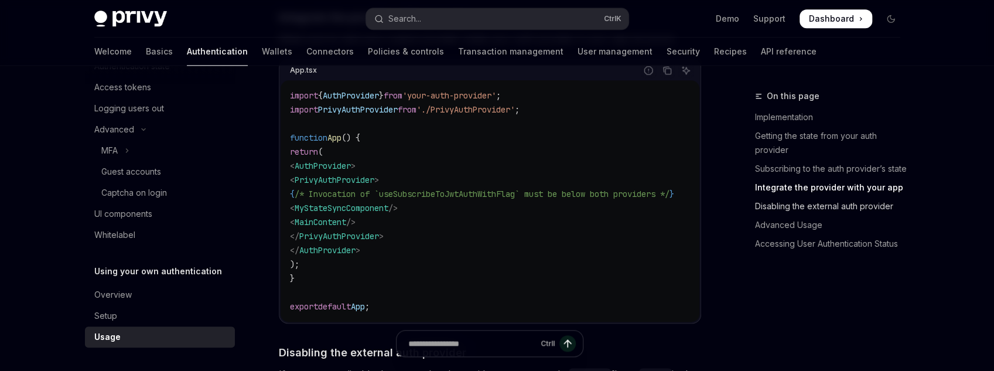
drag, startPoint x: 652, startPoint y: 191, endPoint x: 774, endPoint y: 199, distance: 122.1
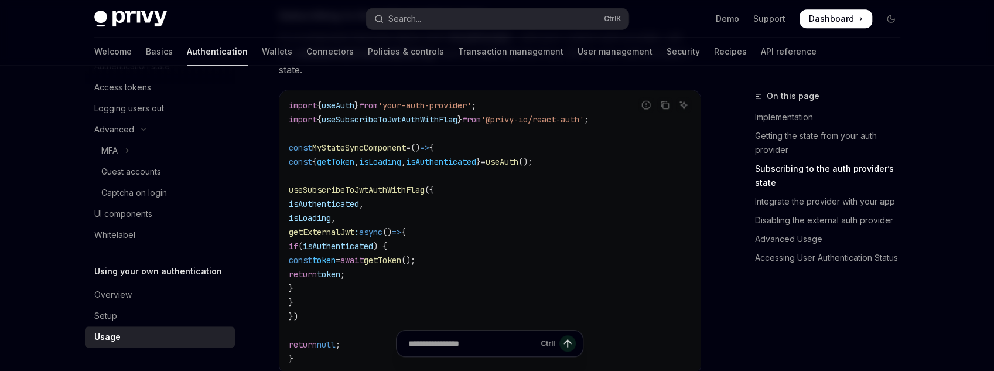
scroll to position [469, 0]
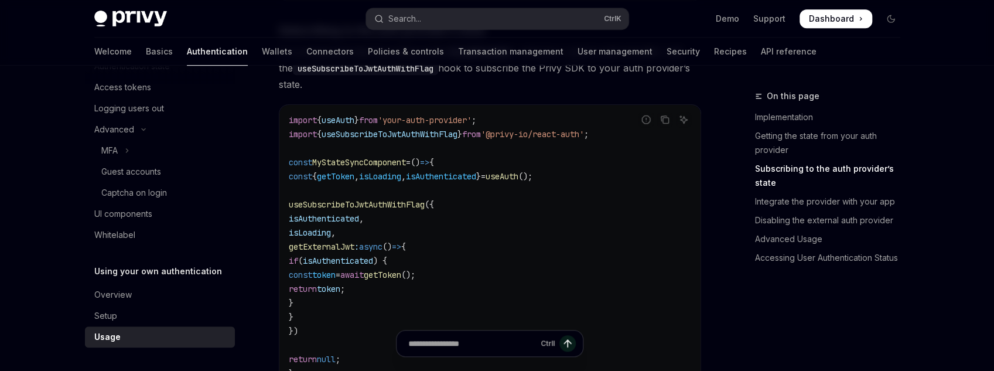
drag, startPoint x: 347, startPoint y: 335, endPoint x: 337, endPoint y: 237, distance: 98.3
drag, startPoint x: 320, startPoint y: 334, endPoint x: 285, endPoint y: 189, distance: 149.6
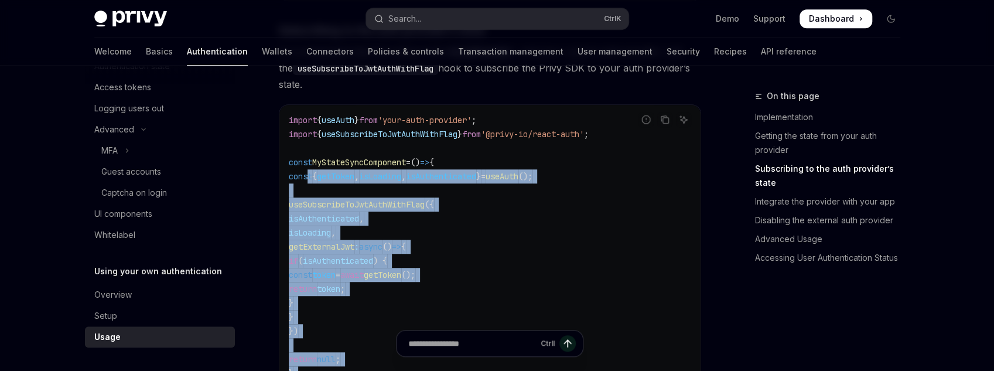
drag, startPoint x: 309, startPoint y: 176, endPoint x: 322, endPoint y: 332, distance: 156.4
click at [316, 322] on code "import { useAuth } from 'your-auth-provider' ; import { useSubscribeToJwtAuthWi…" at bounding box center [490, 246] width 403 height 267
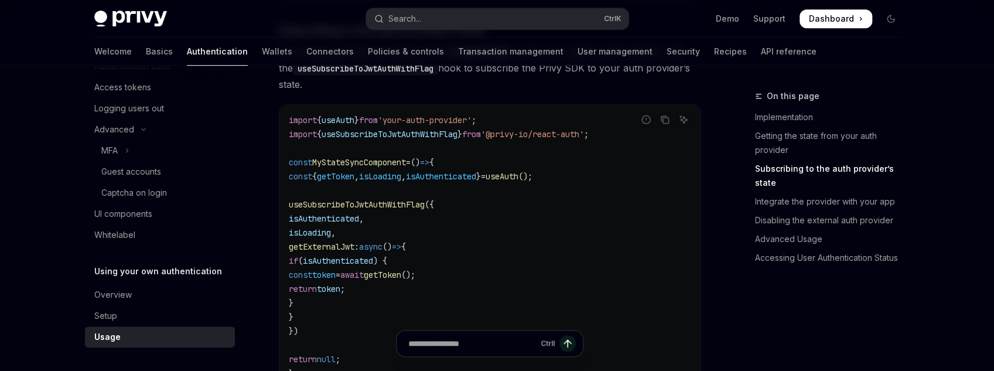
drag, startPoint x: 316, startPoint y: 330, endPoint x: 306, endPoint y: 195, distance: 135.8
drag, startPoint x: 308, startPoint y: 178, endPoint x: 313, endPoint y: 325, distance: 147.2
click at [313, 325] on code "import { useAuth } from 'your-auth-provider' ; import { useSubscribeToJwtAuthWi…" at bounding box center [490, 246] width 403 height 267
copy code "const { getToken , isLoading , isAuthenticated } = useAuth (); useSubscribeToJw…"
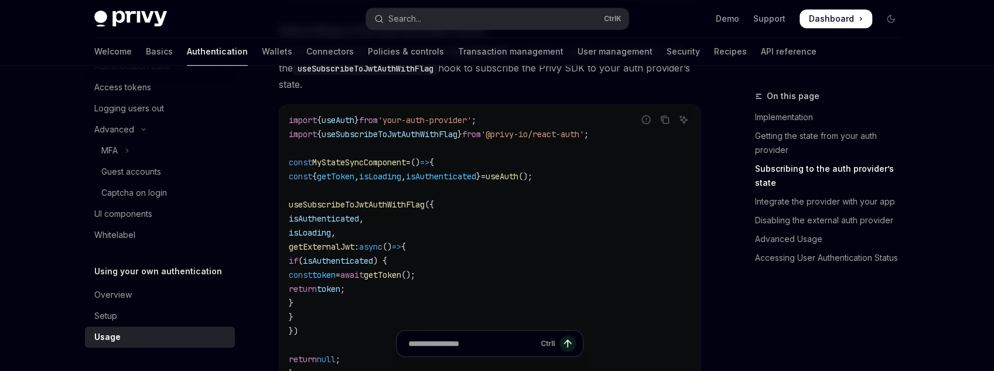
copy code "const { getToken , isLoading , isAuthenticated } = useAuth (); useSubscribeToJw…"
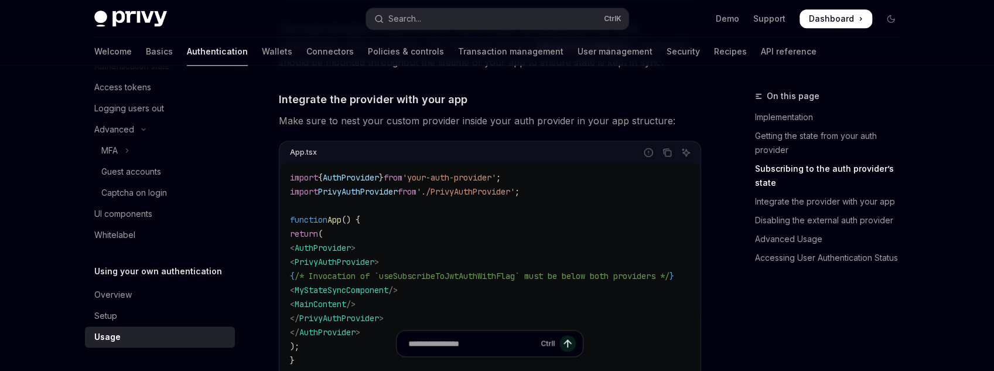
scroll to position [891, 0]
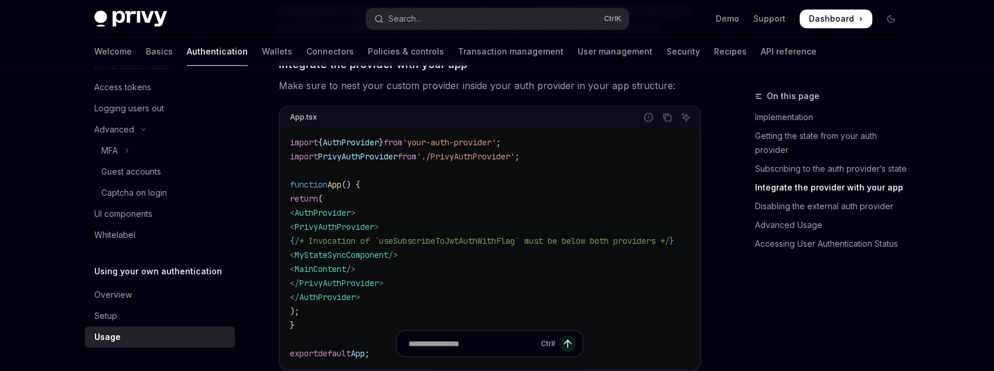
drag, startPoint x: 355, startPoint y: 248, endPoint x: 505, endPoint y: 256, distance: 150.2
click at [505, 256] on code "import { AuthProvider } from 'your-auth-provider' ; import PrivyAuthProvider fr…" at bounding box center [496, 247] width 412 height 225
click at [508, 242] on span "/* Invocation of `useSubscribeToJwtAuthWithFlag` must be below both providers */" at bounding box center [482, 241] width 375 height 11
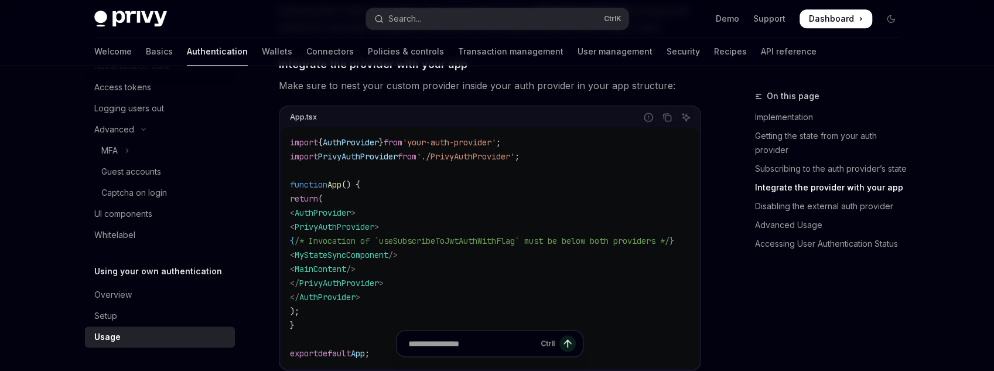
click at [499, 248] on code "import { AuthProvider } from 'your-auth-provider' ; import PrivyAuthProvider fr…" at bounding box center [496, 247] width 412 height 225
drag, startPoint x: 501, startPoint y: 238, endPoint x: 394, endPoint y: 234, distance: 106.7
click at [394, 236] on span "/* Invocation of `useSubscribeToJwtAuthWithFlag` must be below both providers */" at bounding box center [482, 241] width 375 height 11
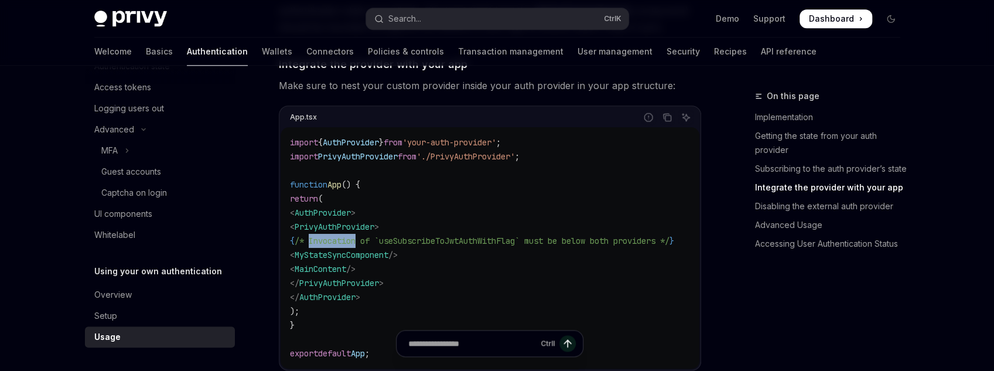
click at [394, 236] on span "/* Invocation of `useSubscribeToJwtAuthWithFlag` must be below both providers */" at bounding box center [482, 241] width 375 height 11
click at [391, 247] on code "import { AuthProvider } from 'your-auth-provider' ; import PrivyAuthProvider fr…" at bounding box center [496, 247] width 412 height 225
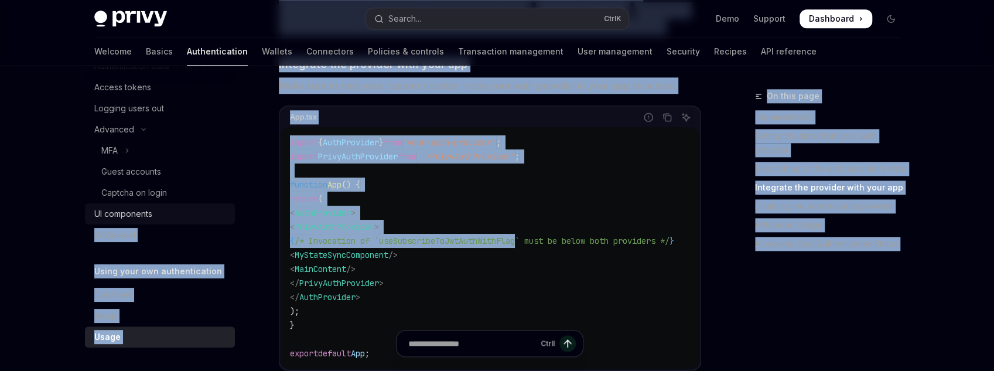
drag, startPoint x: 614, startPoint y: 235, endPoint x: 189, endPoint y: 220, distance: 425.1
click at [367, 232] on code "import { AuthProvider } from 'your-auth-provider' ; import PrivyAuthProvider fr…" at bounding box center [496, 247] width 412 height 225
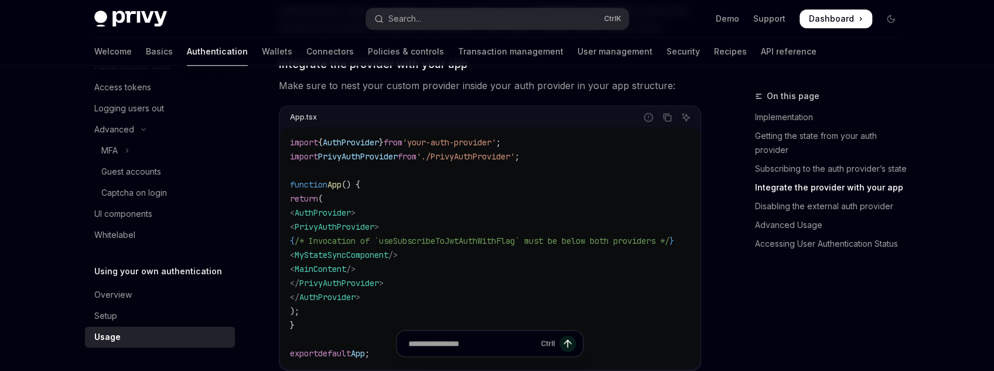
scroll to position [1125, 0]
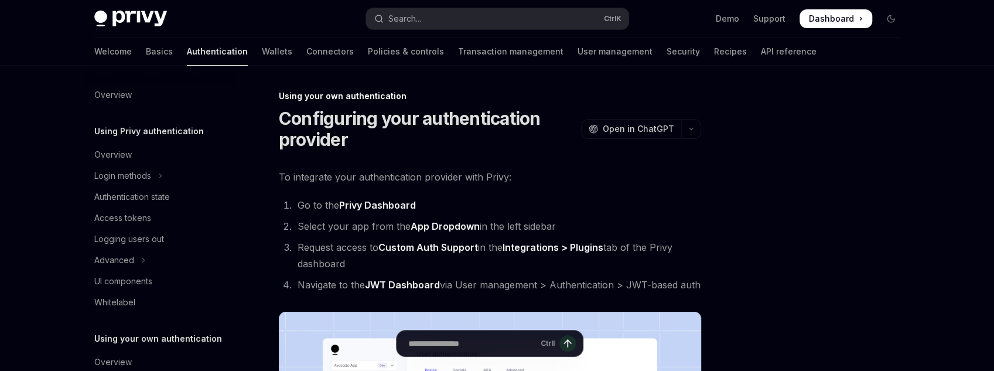
scroll to position [67, 0]
